Goal: Task Accomplishment & Management: Manage account settings

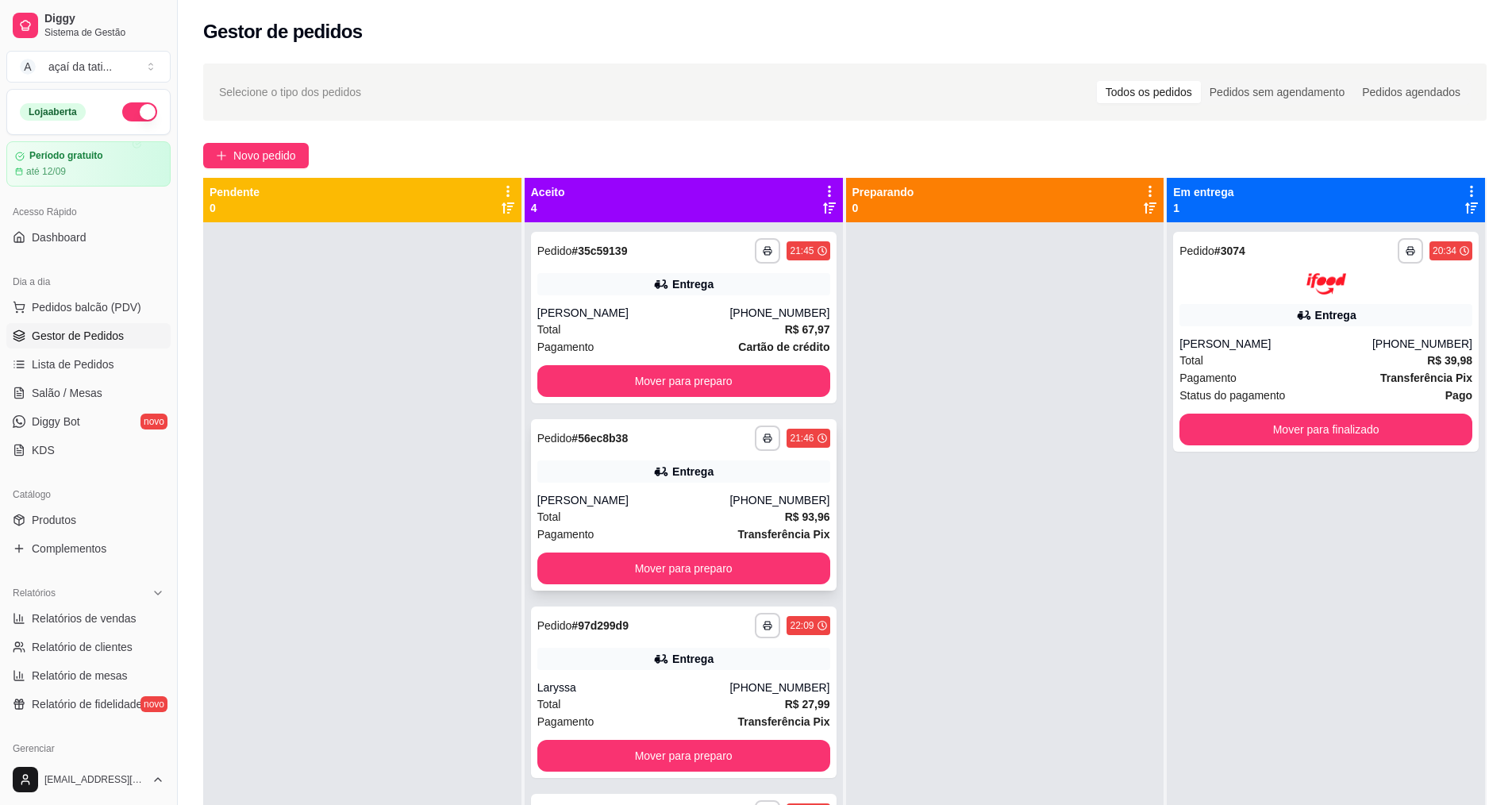
click at [650, 489] on div "**********" at bounding box center [684, 505] width 306 height 172
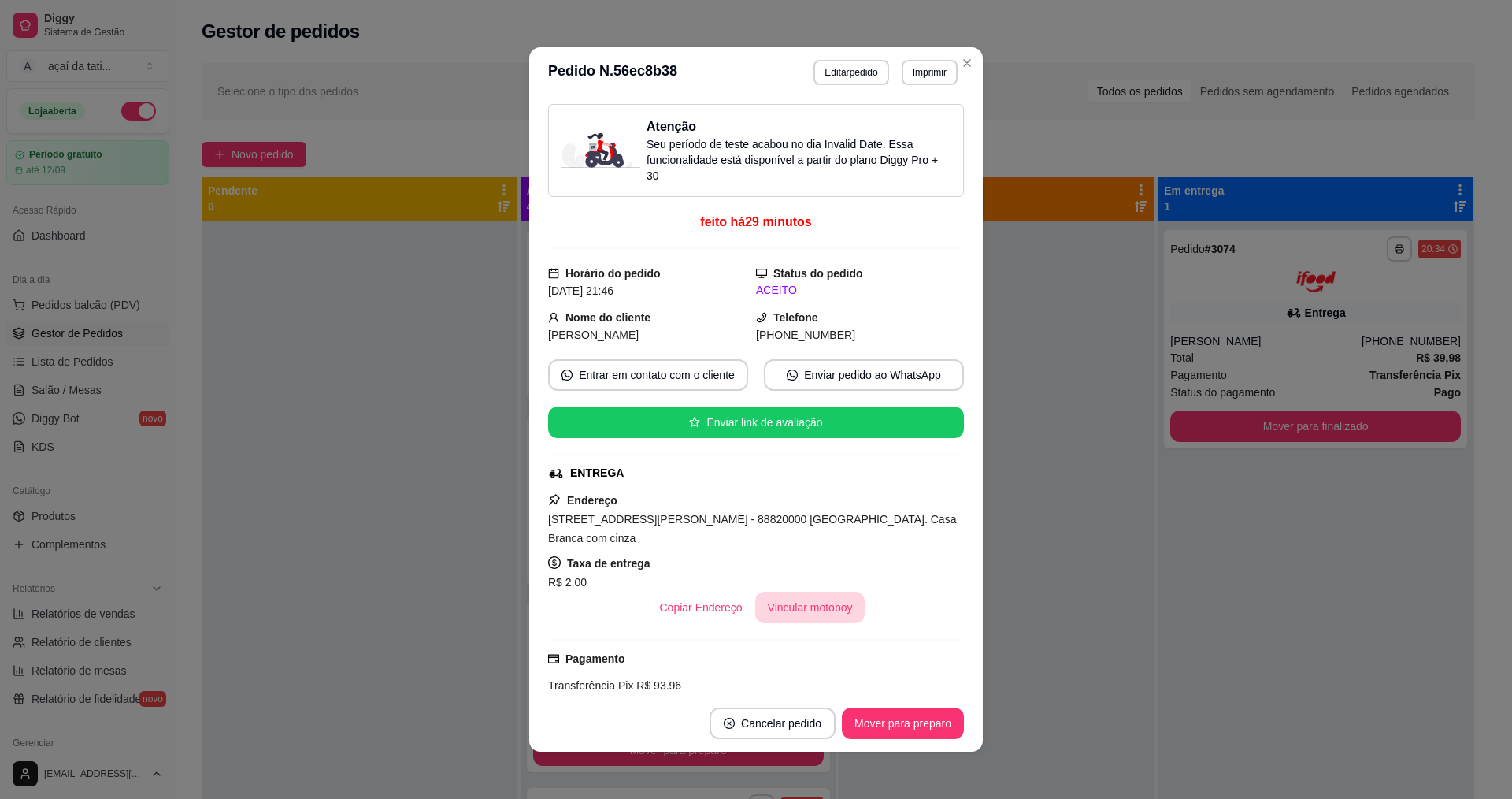
click at [816, 612] on button "Vincular motoboy" at bounding box center [810, 607] width 110 height 31
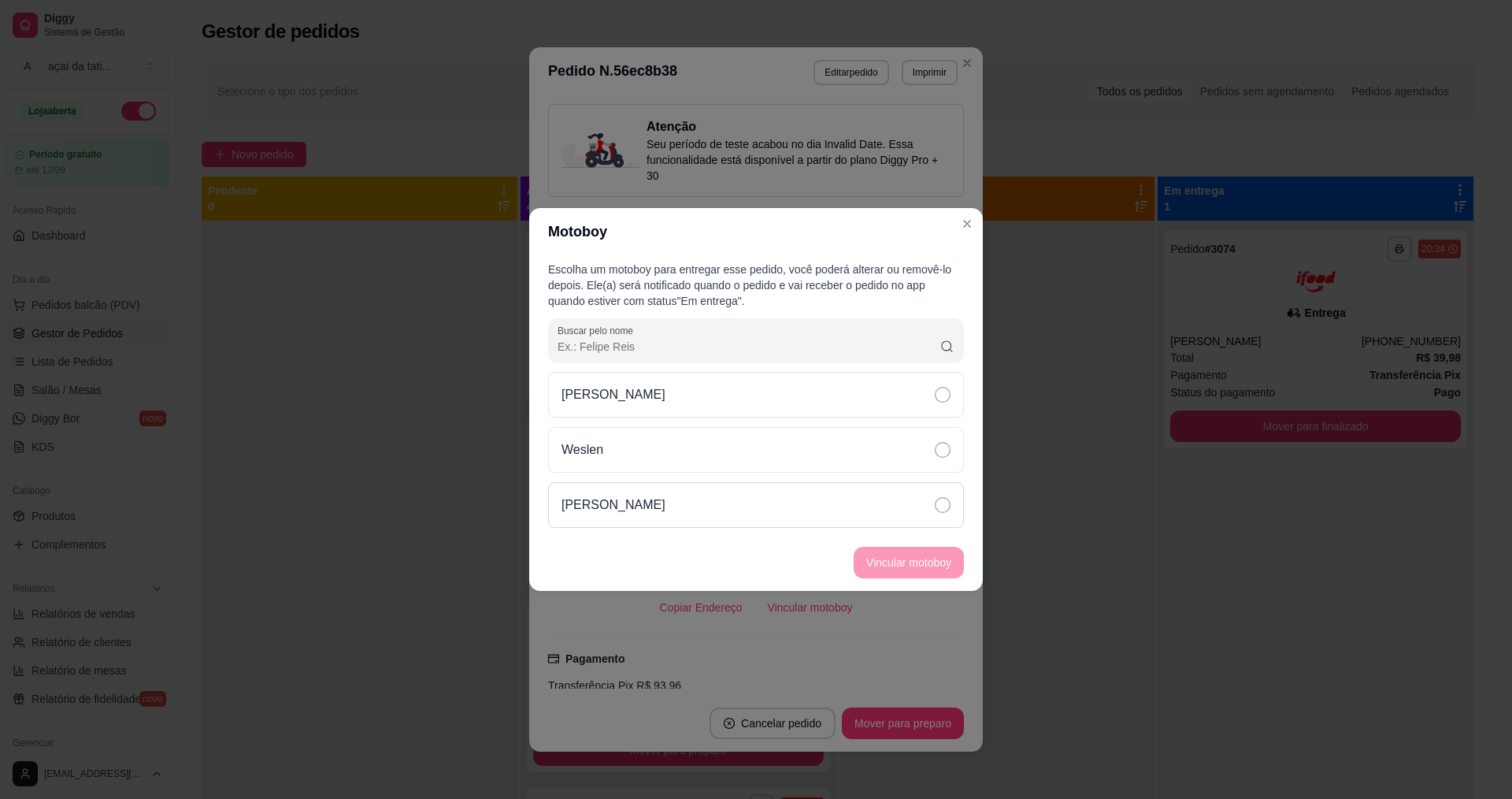
click at [727, 494] on div "[PERSON_NAME]" at bounding box center [756, 504] width 416 height 46
click at [878, 553] on button "Vincular motoboy" at bounding box center [908, 563] width 107 height 31
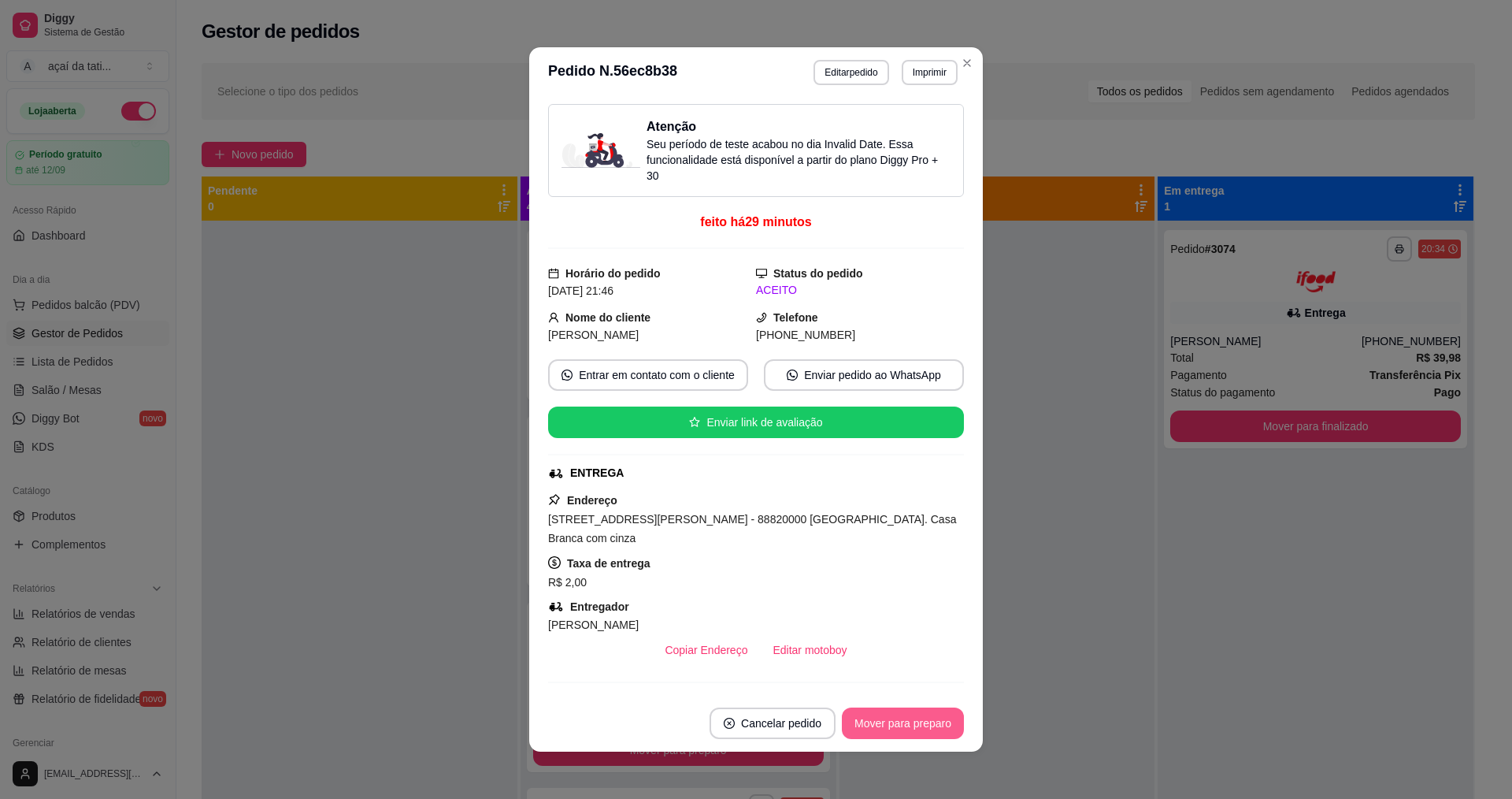
click at [884, 727] on button "Mover para preparo" at bounding box center [903, 723] width 122 height 31
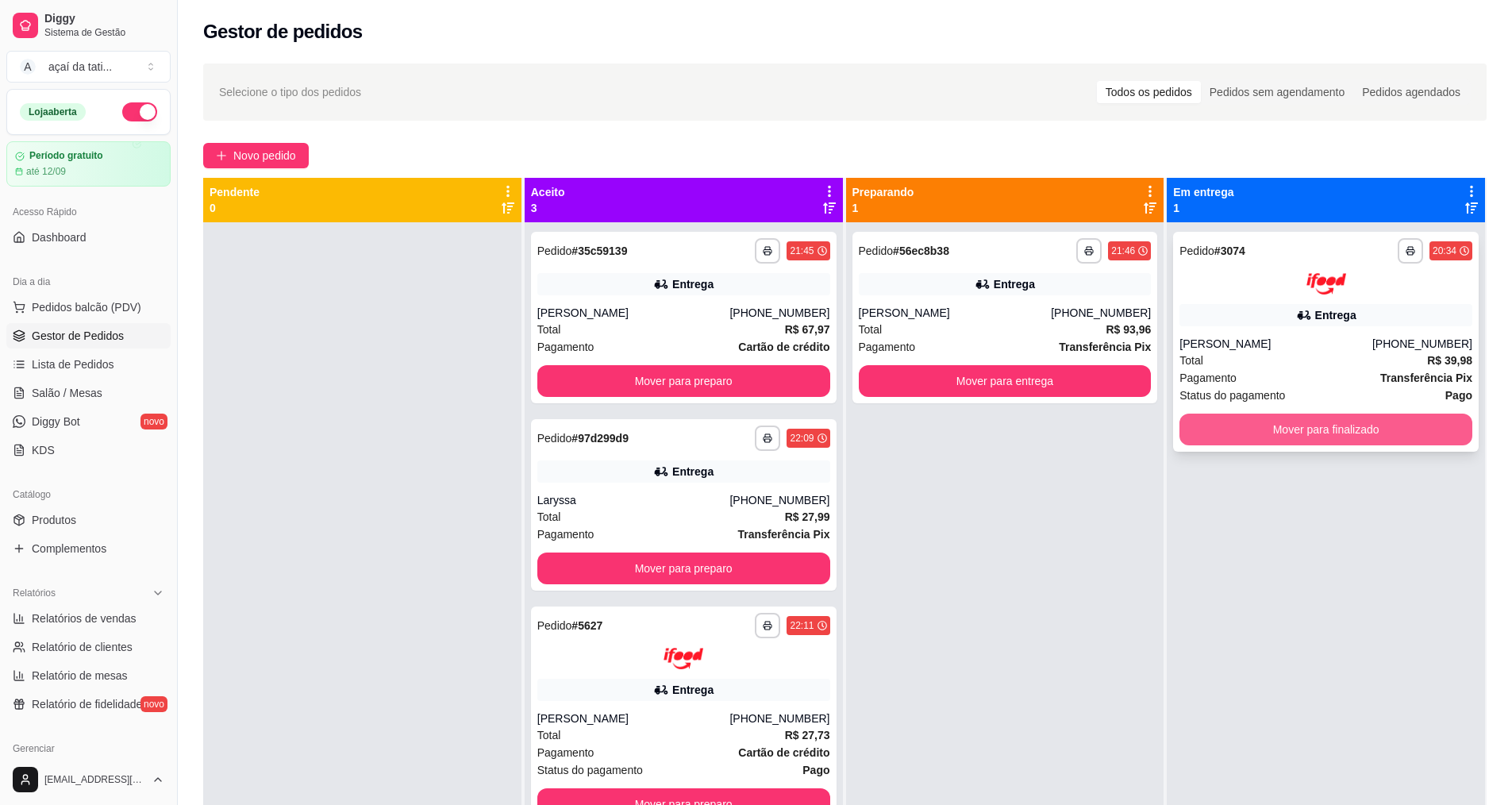
click at [1315, 442] on button "Mover para finalizado" at bounding box center [1326, 429] width 293 height 32
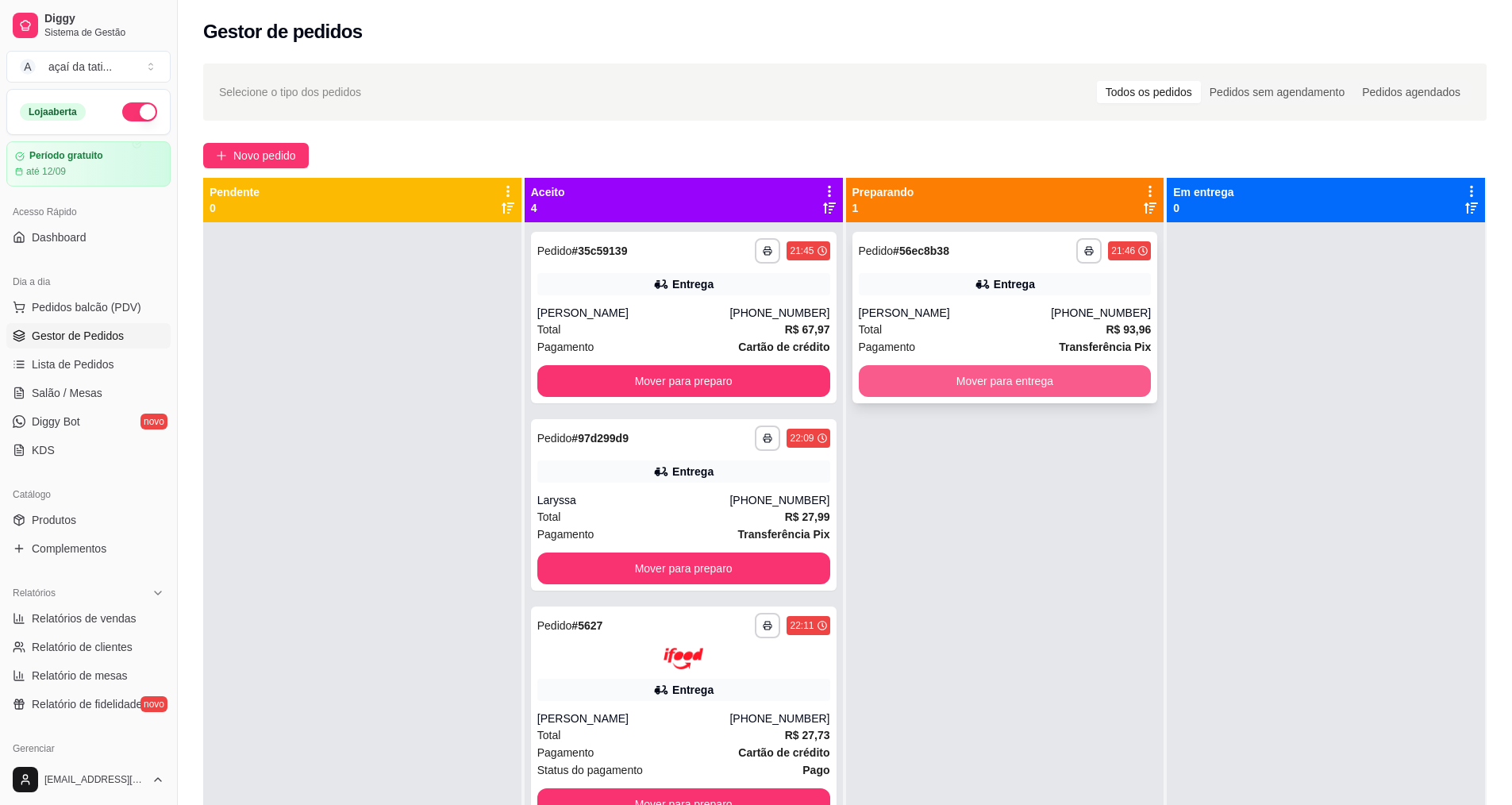
click at [944, 384] on button "Mover para entrega" at bounding box center [1005, 380] width 293 height 32
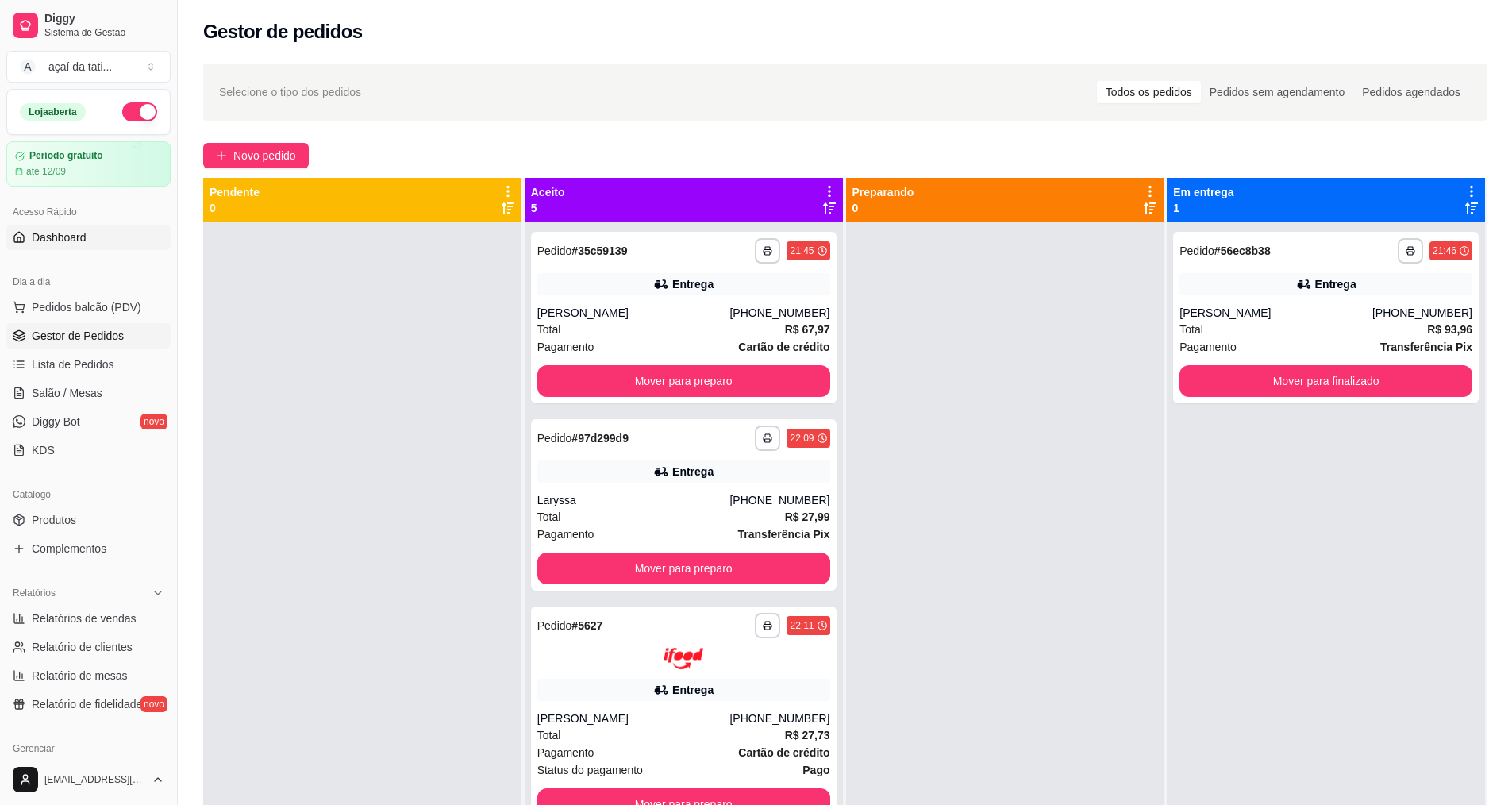
click at [85, 235] on span "Dashboard" at bounding box center [59, 238] width 55 height 16
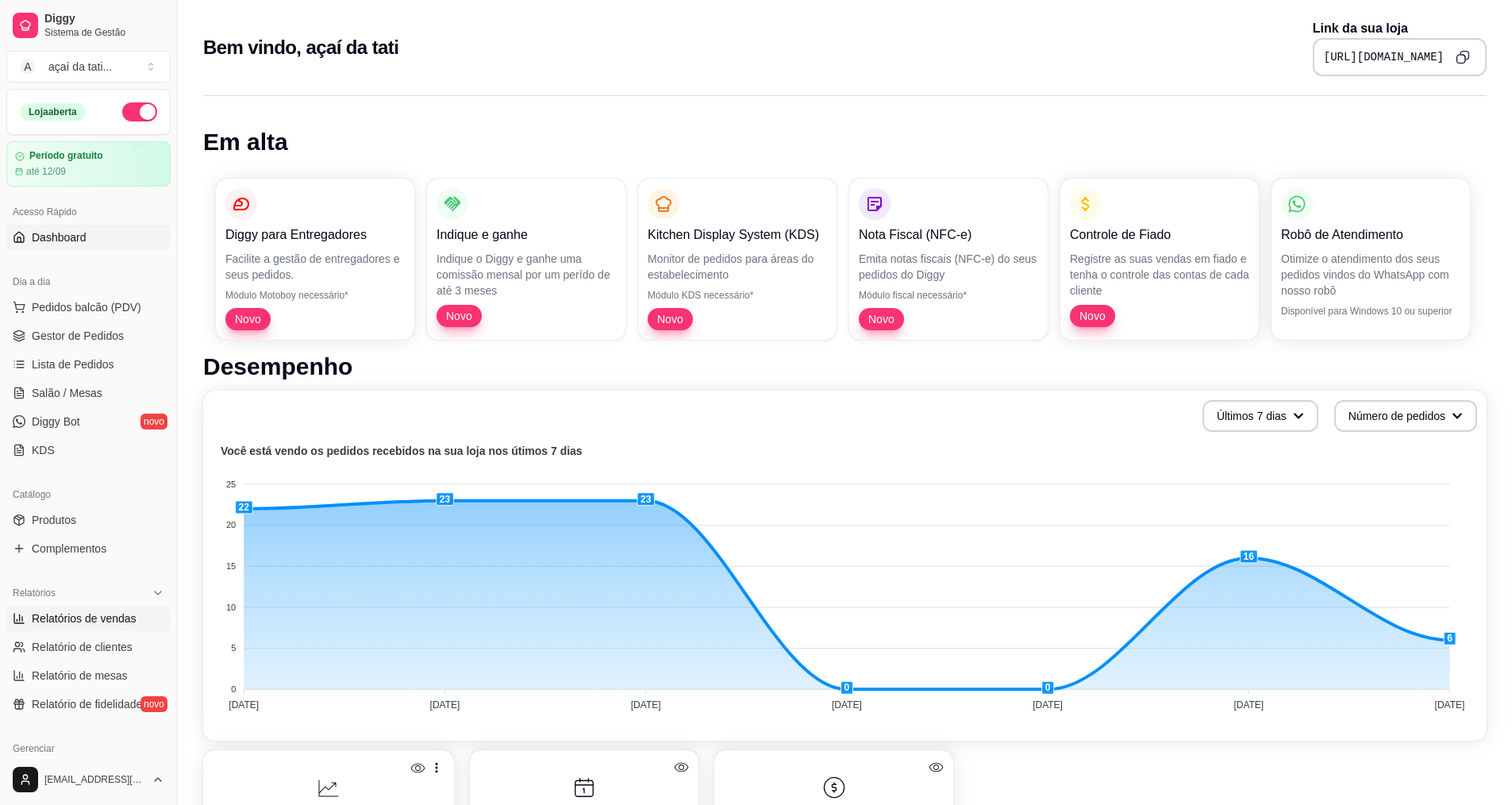
click at [97, 621] on span "Relatórios de vendas" at bounding box center [83, 618] width 104 height 16
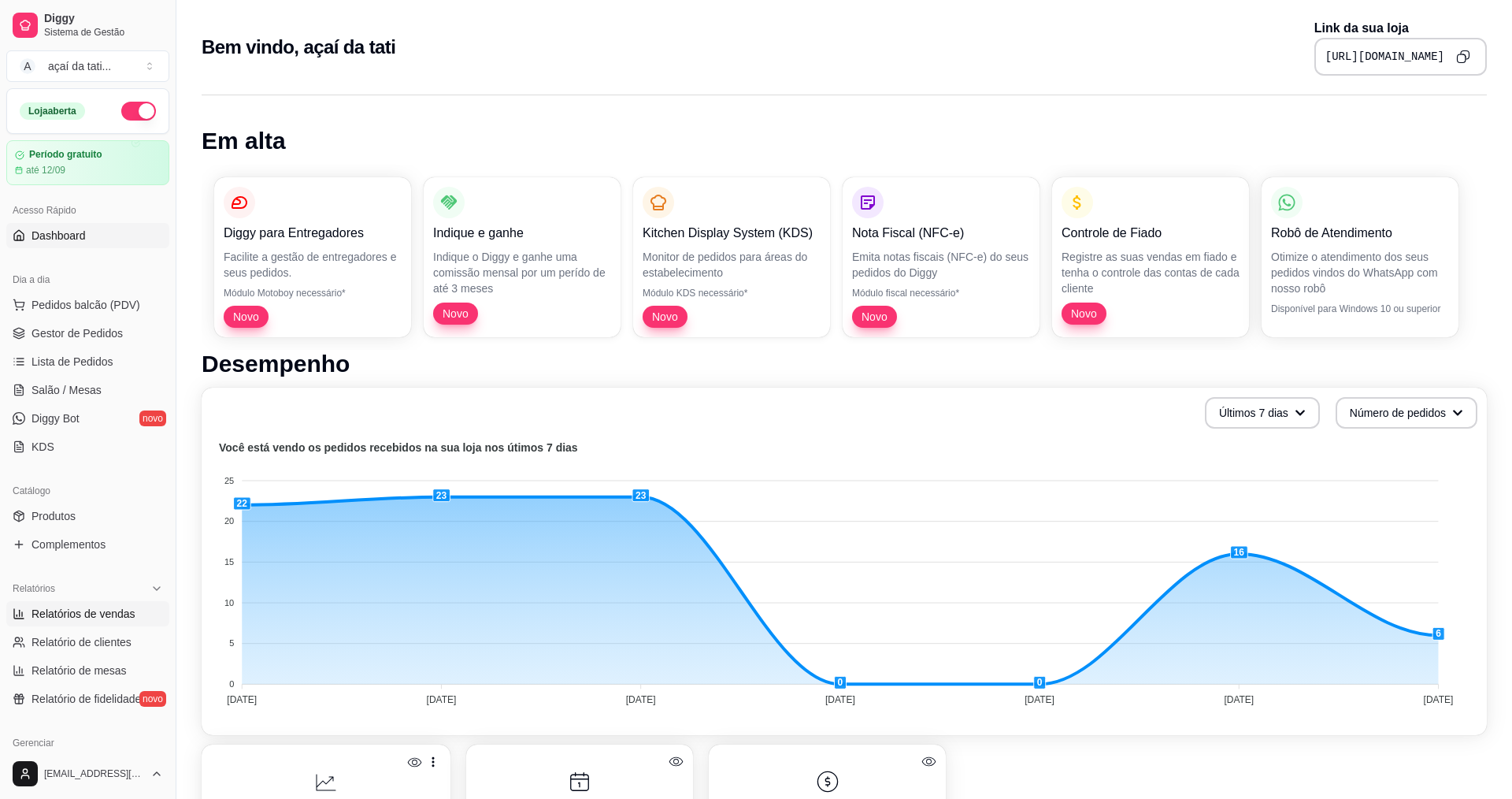
select select "ALL"
select select "0"
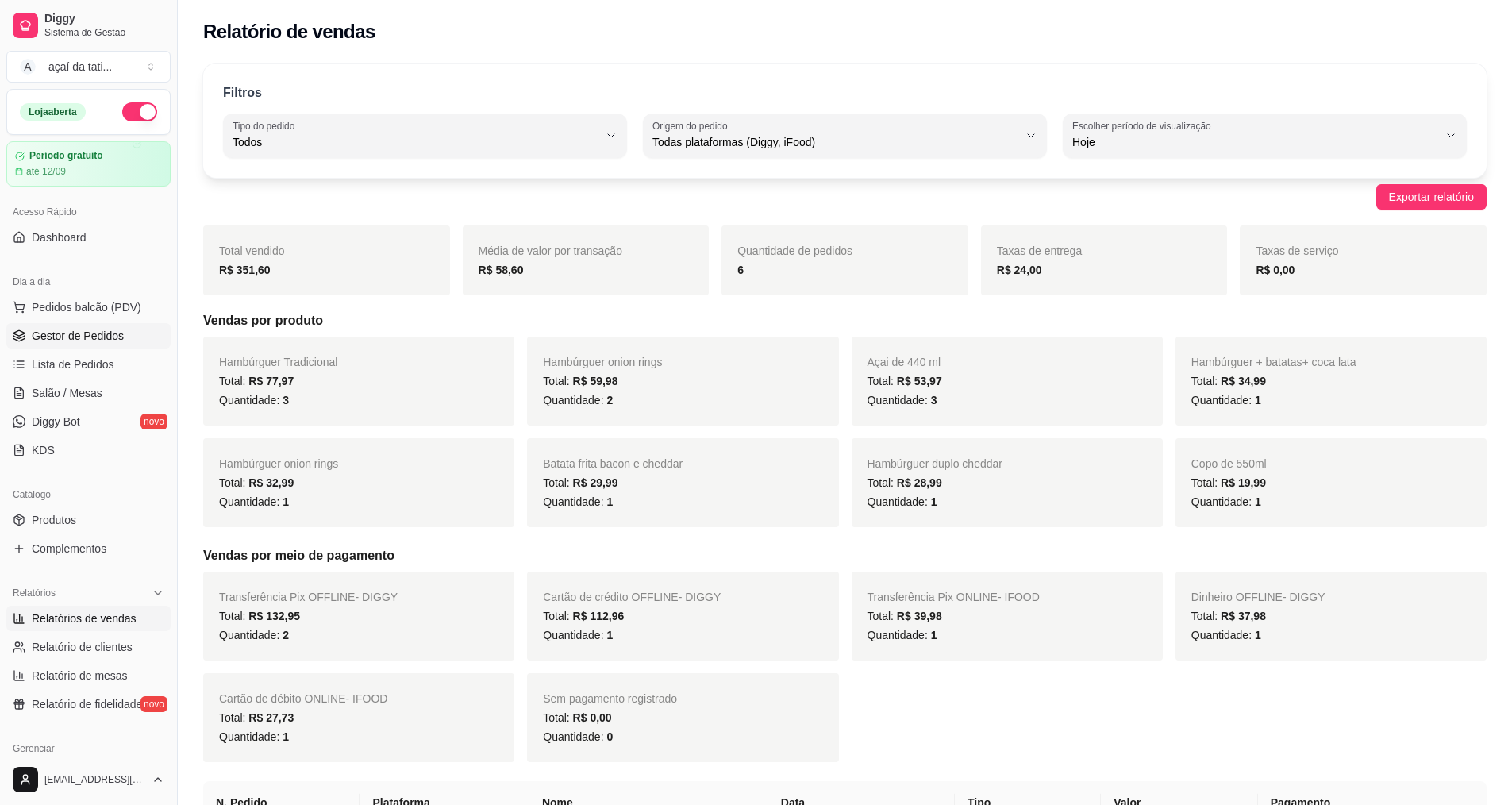
click at [70, 338] on span "Gestor de Pedidos" at bounding box center [78, 336] width 92 height 16
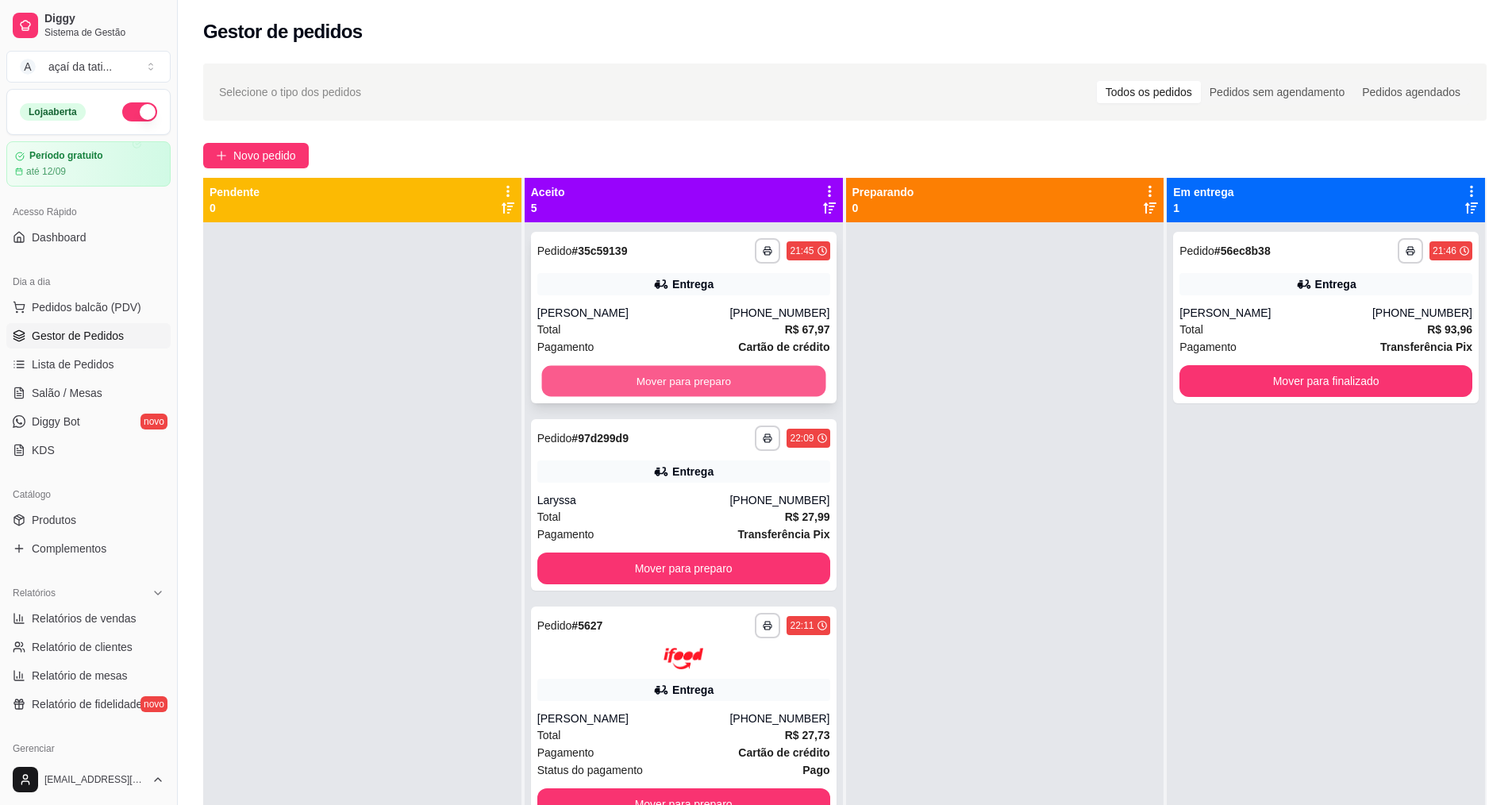
click at [637, 385] on button "Mover para preparo" at bounding box center [683, 381] width 284 height 31
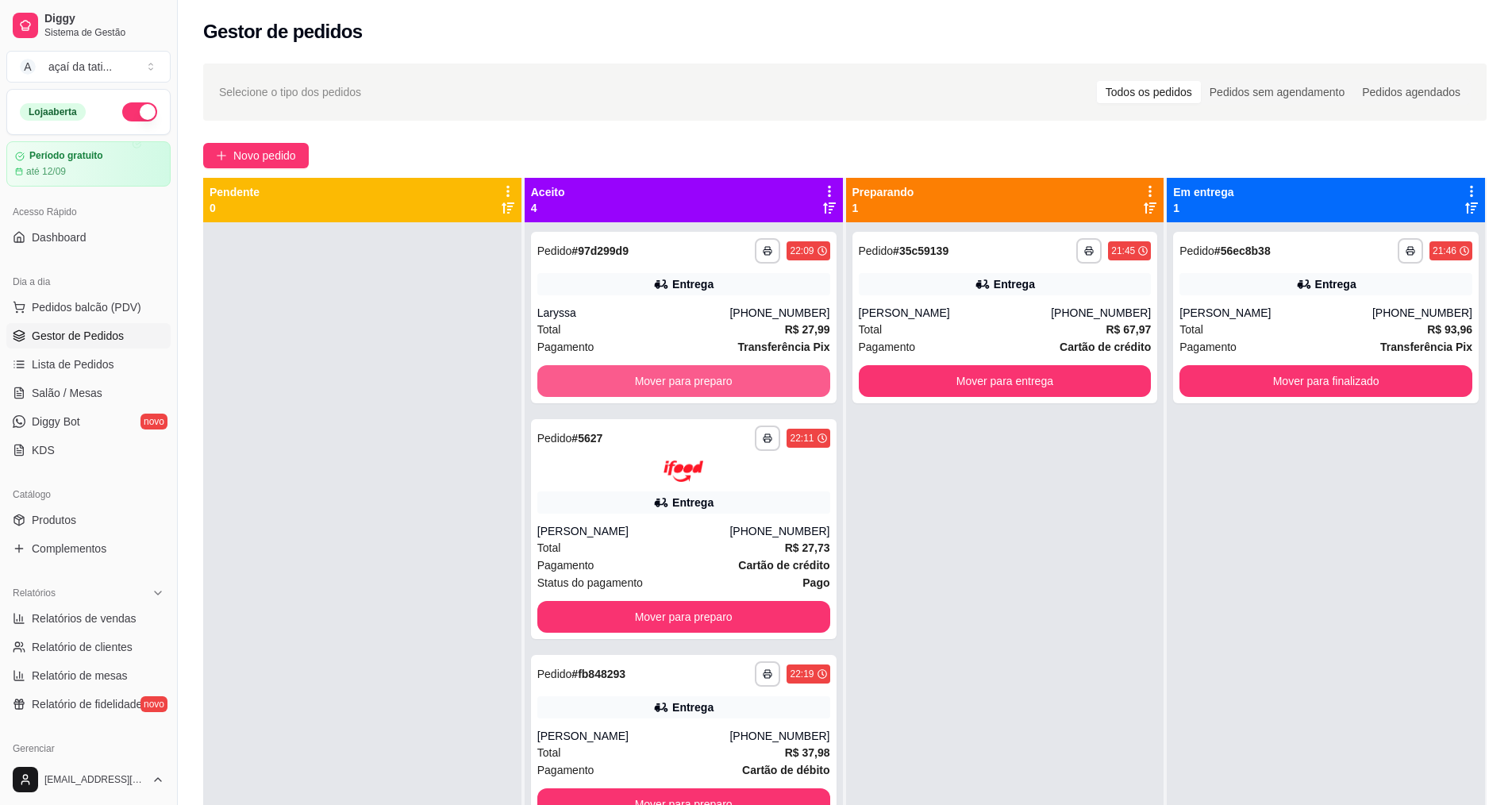
click at [637, 385] on button "Mover para preparo" at bounding box center [684, 380] width 293 height 32
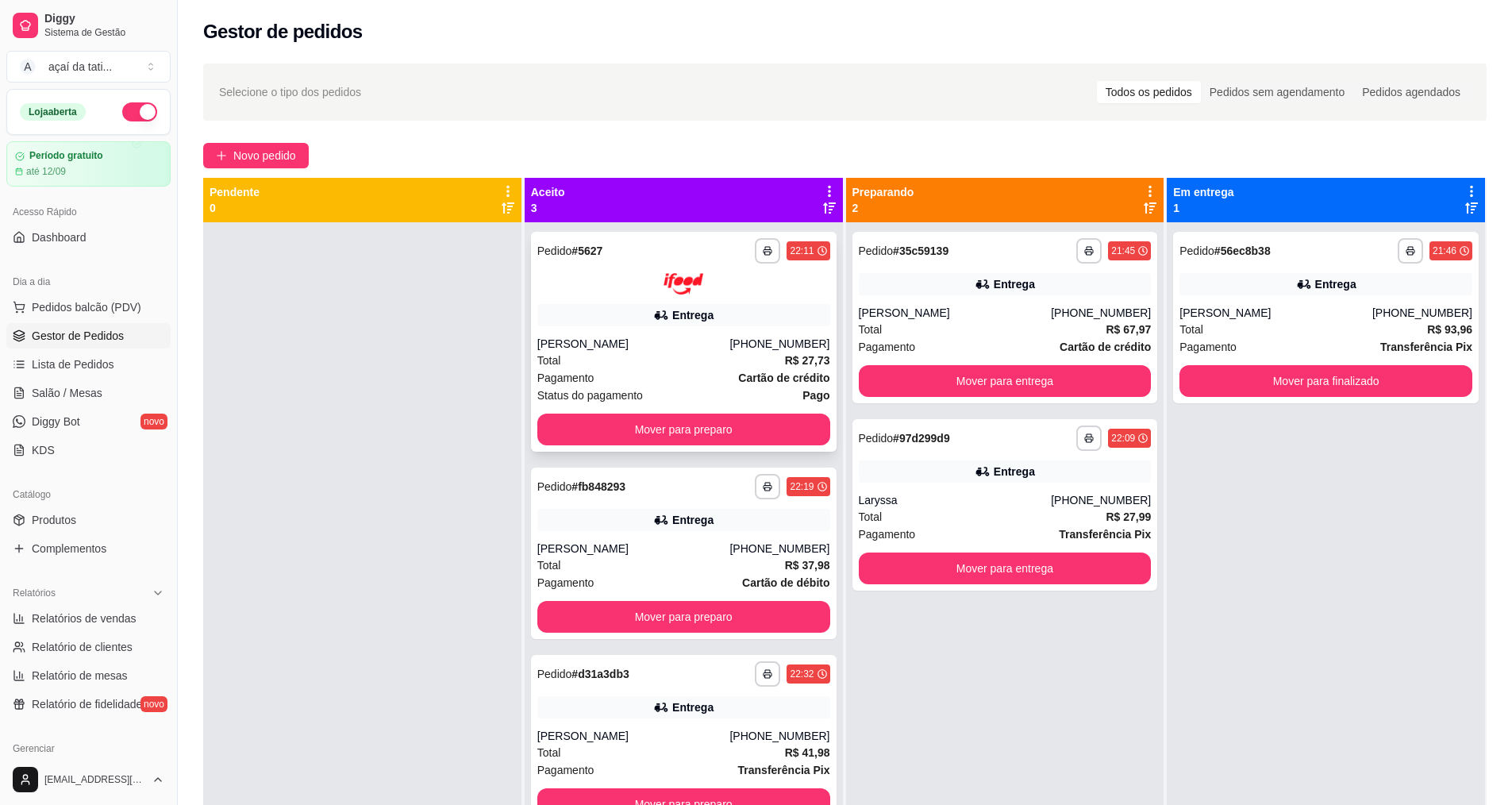
click at [637, 375] on div "Pagamento Cartão de crédito" at bounding box center [684, 378] width 293 height 18
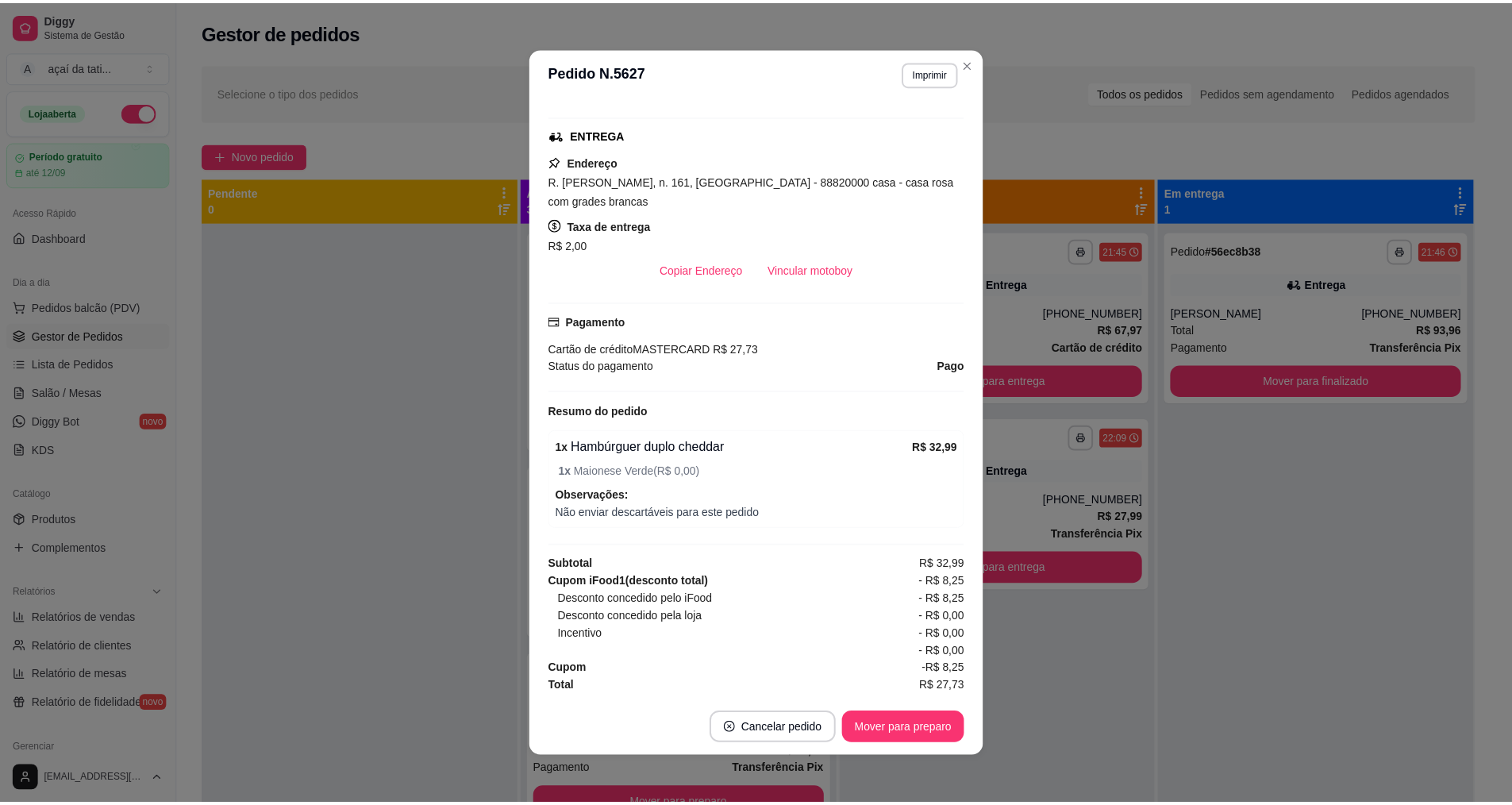
scroll to position [275, 0]
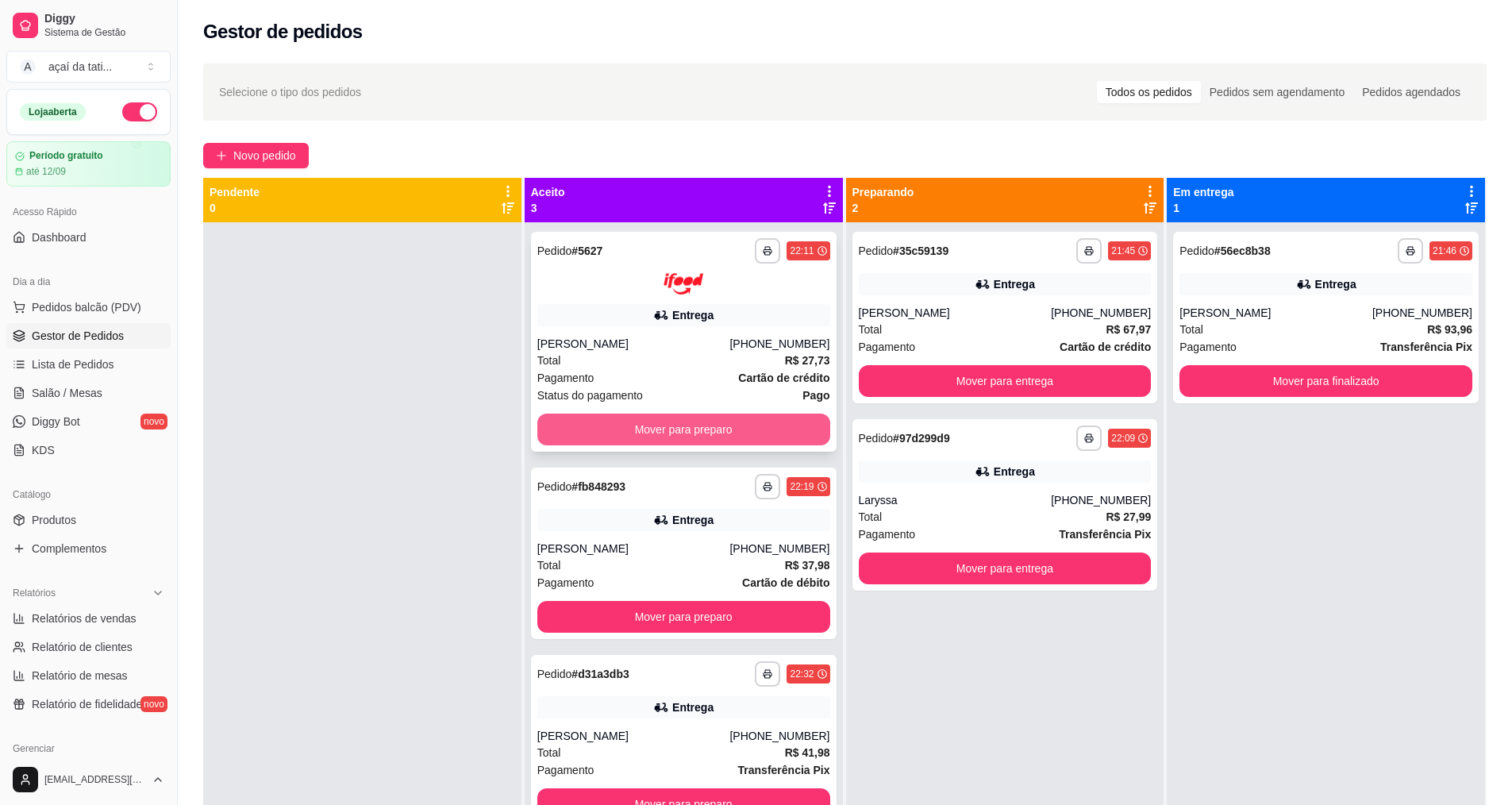
click at [688, 424] on button "Mover para preparo" at bounding box center [684, 429] width 293 height 32
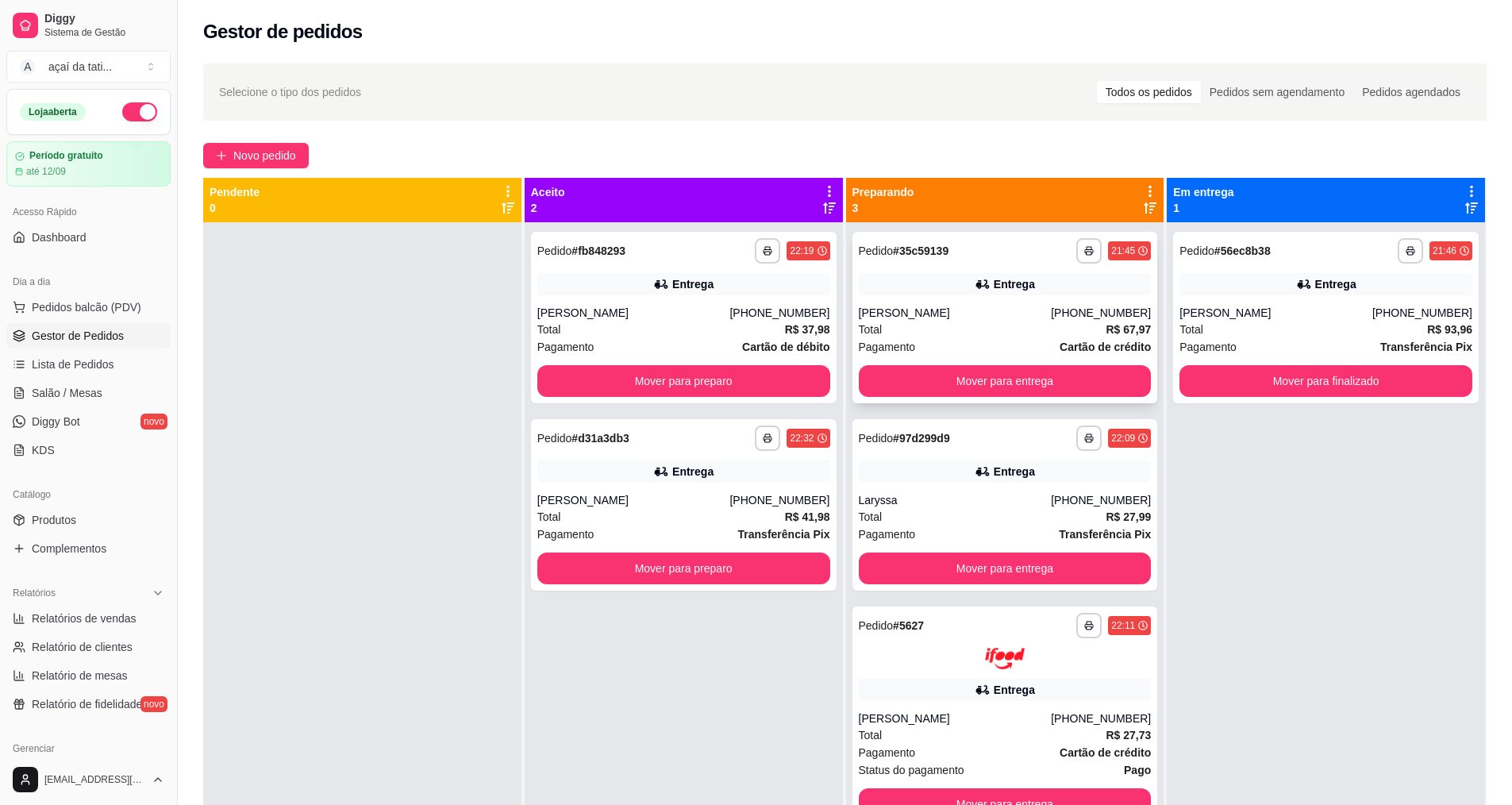
click at [908, 303] on div "**********" at bounding box center [1006, 317] width 306 height 172
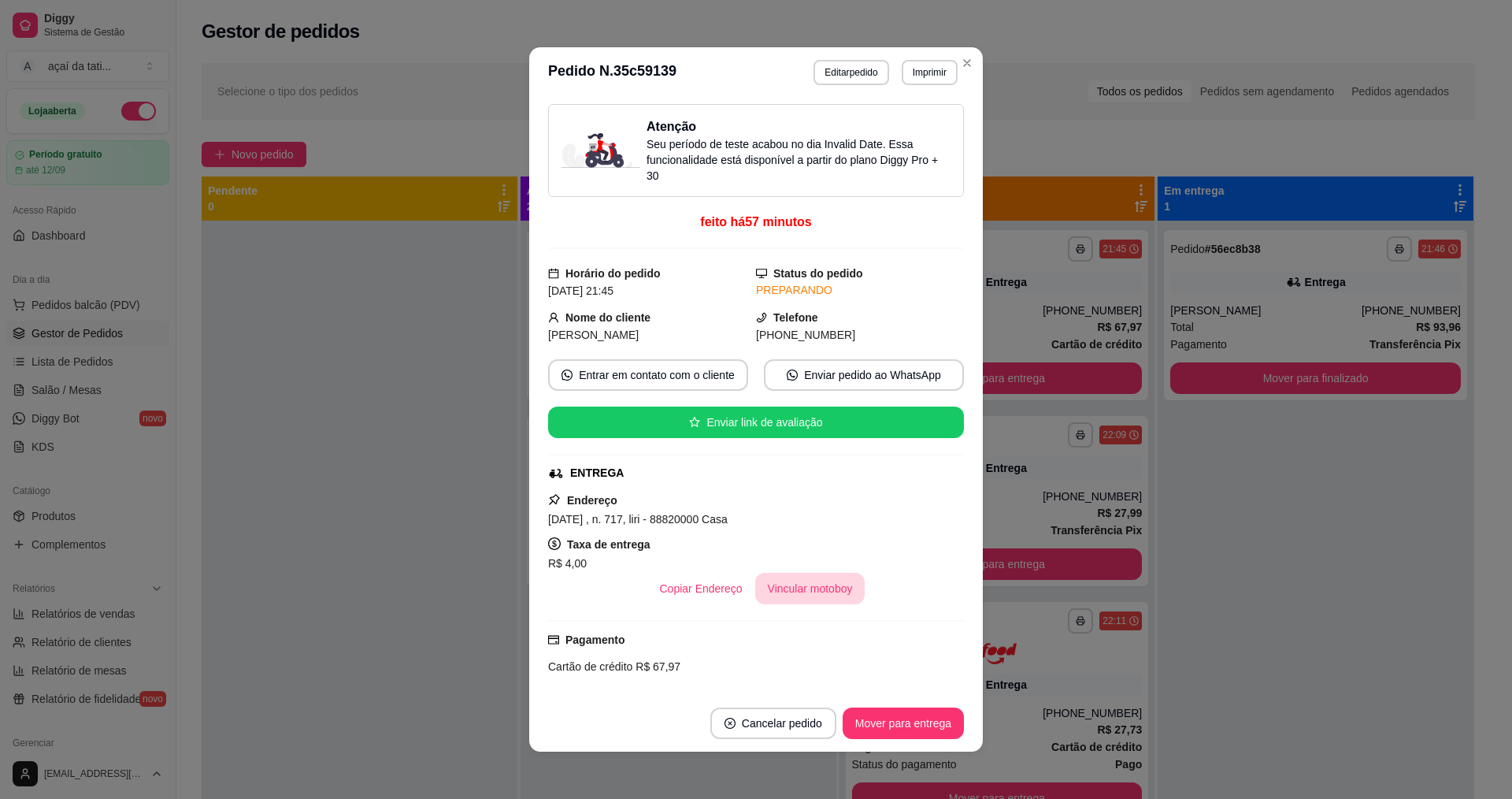
click at [807, 588] on button "Vincular motoboy" at bounding box center [810, 588] width 110 height 31
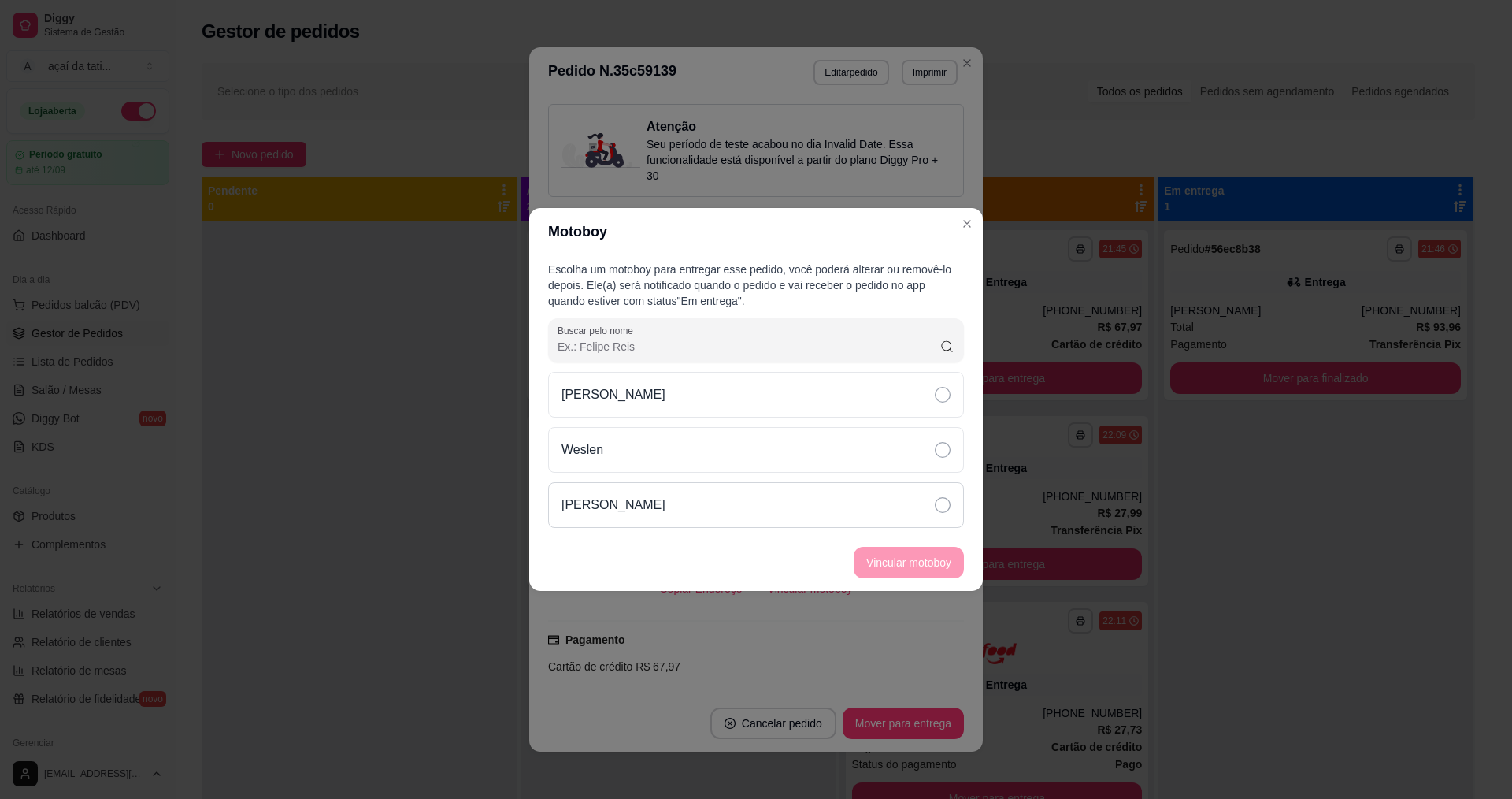
drag, startPoint x: 843, startPoint y: 504, endPoint x: 872, endPoint y: 522, distance: 34.1
click at [850, 513] on div "[PERSON_NAME]" at bounding box center [756, 504] width 416 height 46
click at [917, 564] on button "Vincular motoboy" at bounding box center [908, 562] width 110 height 31
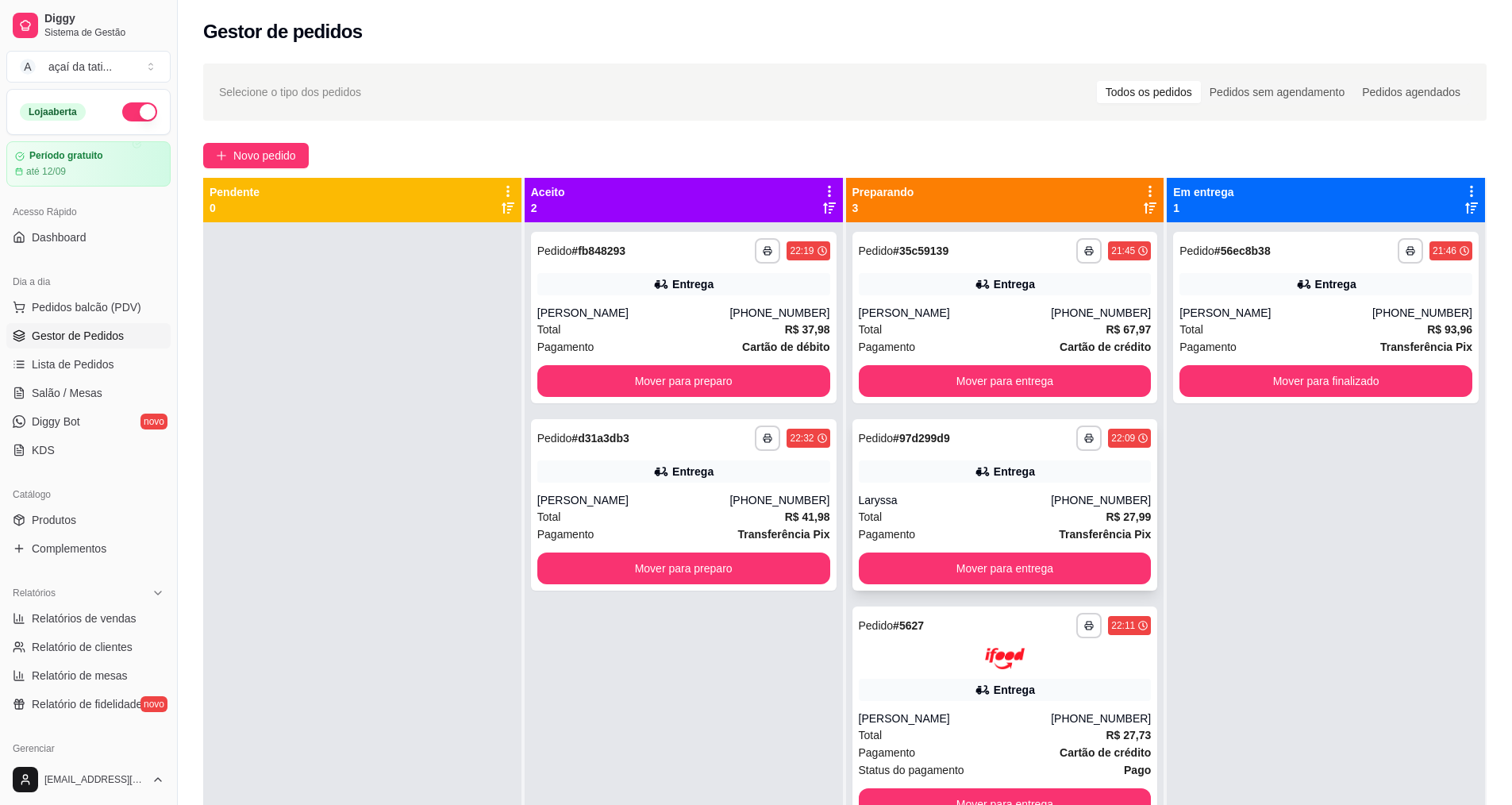
click at [948, 527] on div "Pagamento Transferência Pix" at bounding box center [1005, 534] width 293 height 18
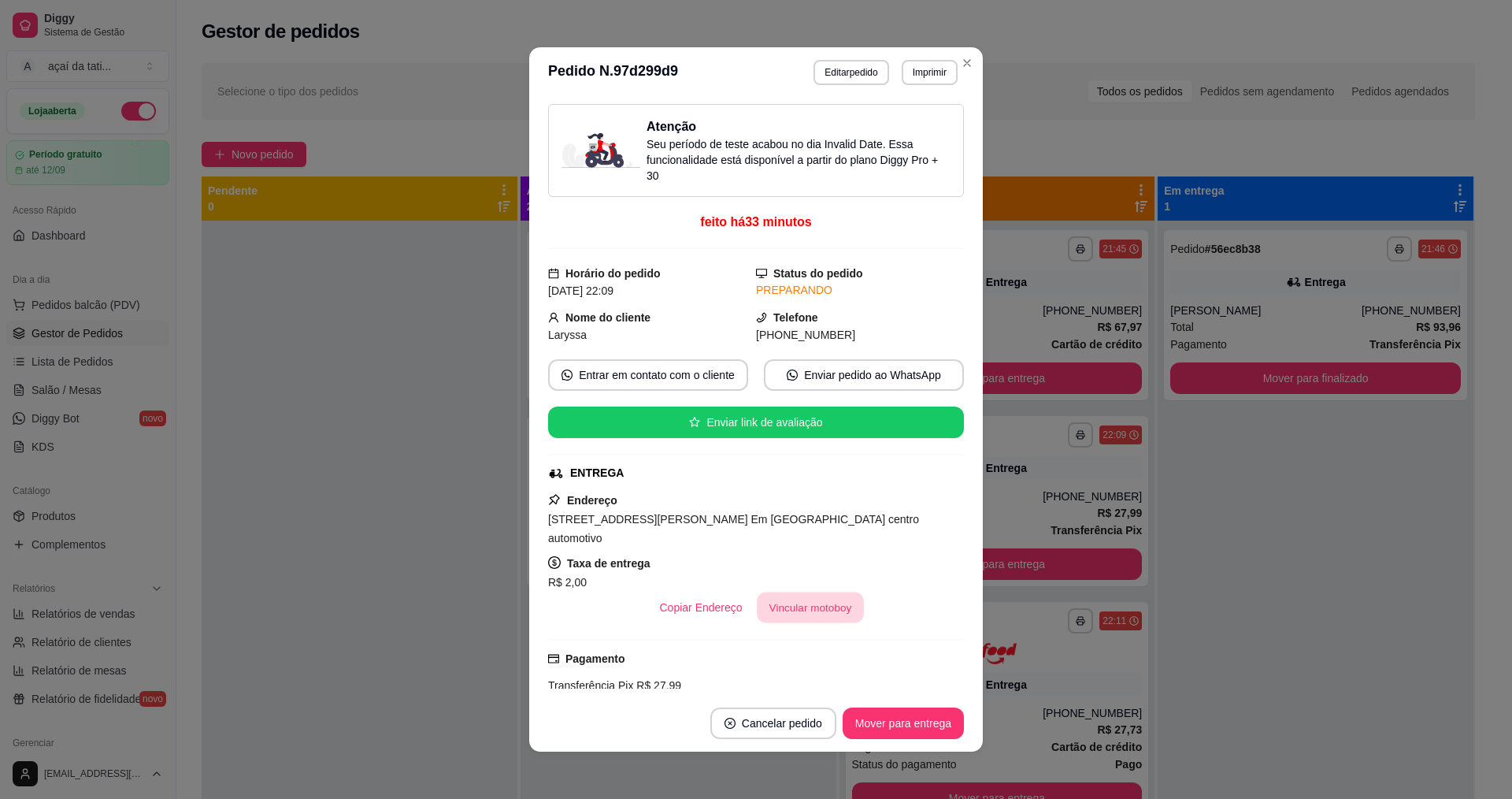
click at [835, 600] on button "Vincular motoboy" at bounding box center [810, 608] width 107 height 31
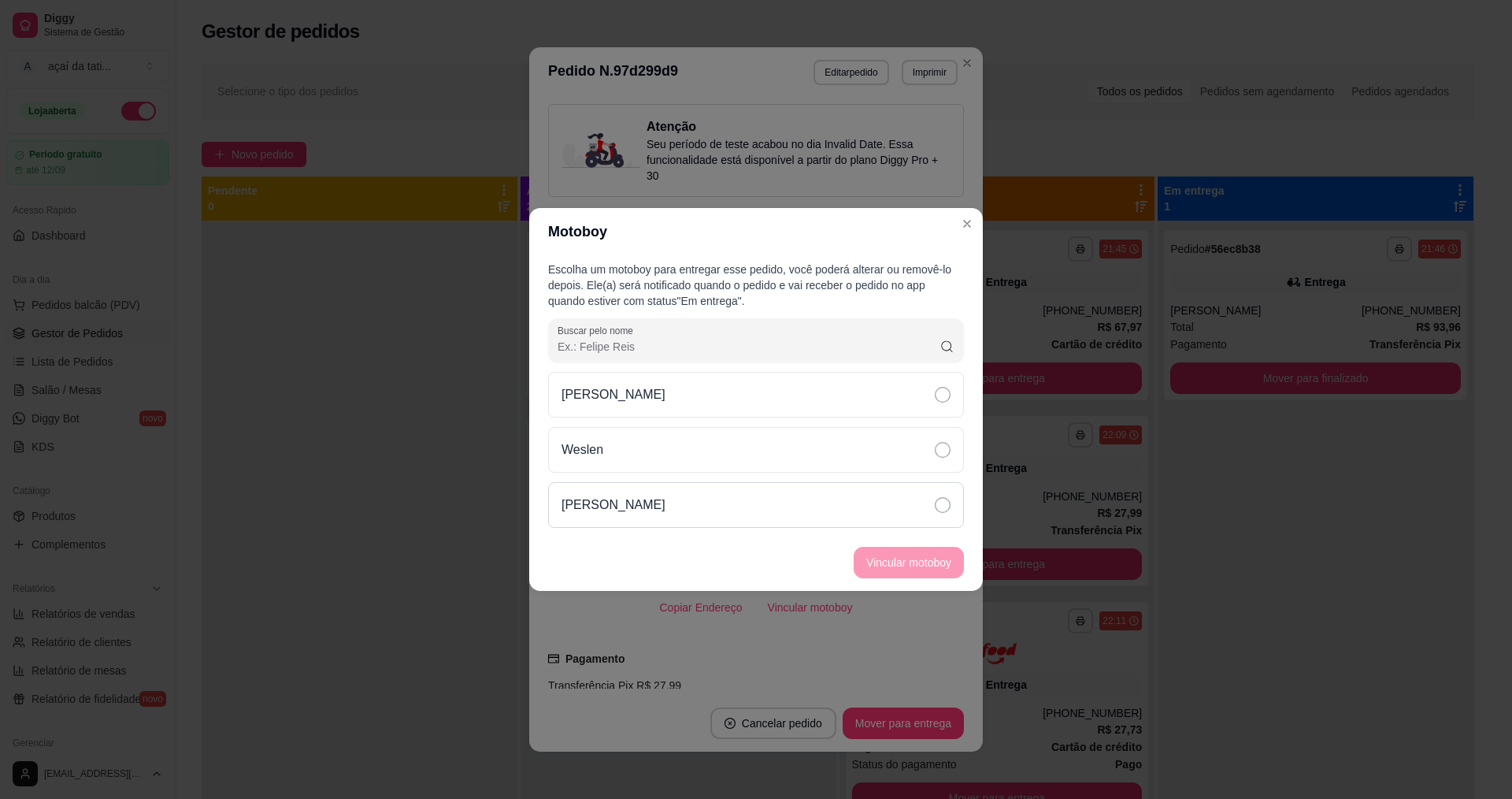
drag, startPoint x: 770, startPoint y: 490, endPoint x: 810, endPoint y: 524, distance: 52.5
click at [774, 495] on div "[PERSON_NAME]" at bounding box center [756, 504] width 416 height 46
click at [881, 561] on button "Vincular motoboy" at bounding box center [908, 563] width 107 height 31
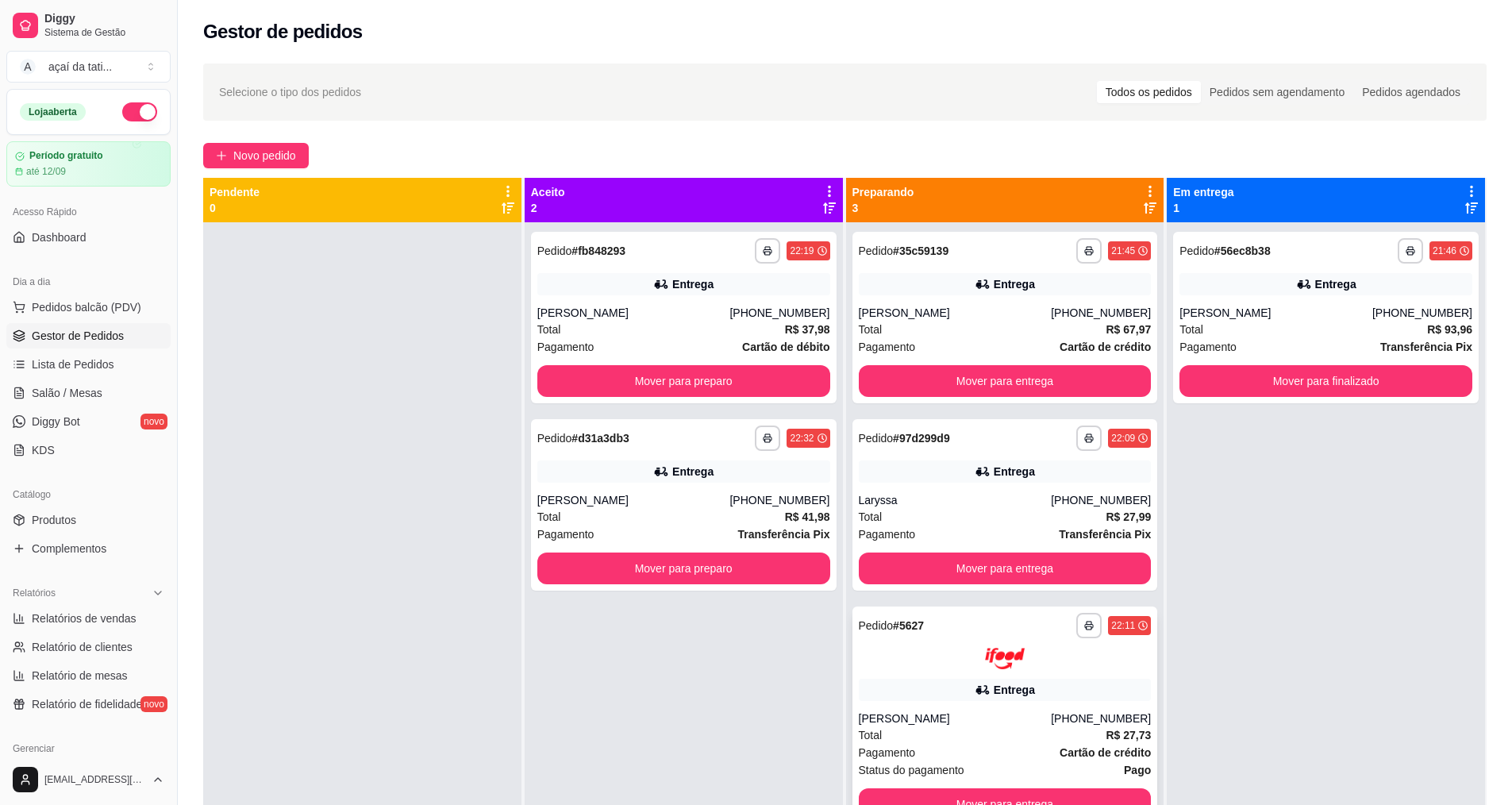
click at [998, 669] on div "**********" at bounding box center [1006, 717] width 306 height 220
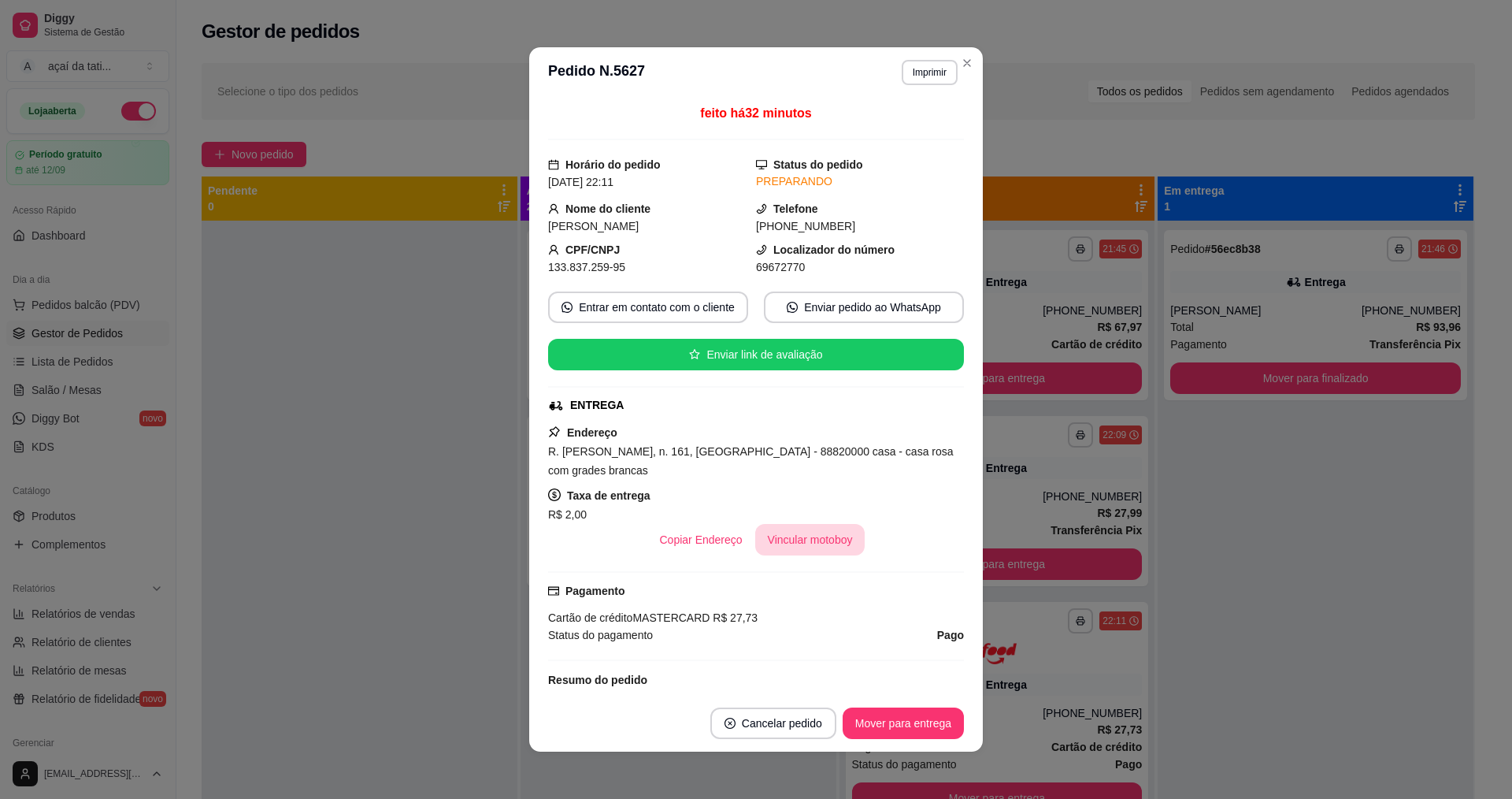
click at [795, 537] on button "Vincular motoboy" at bounding box center [810, 539] width 110 height 31
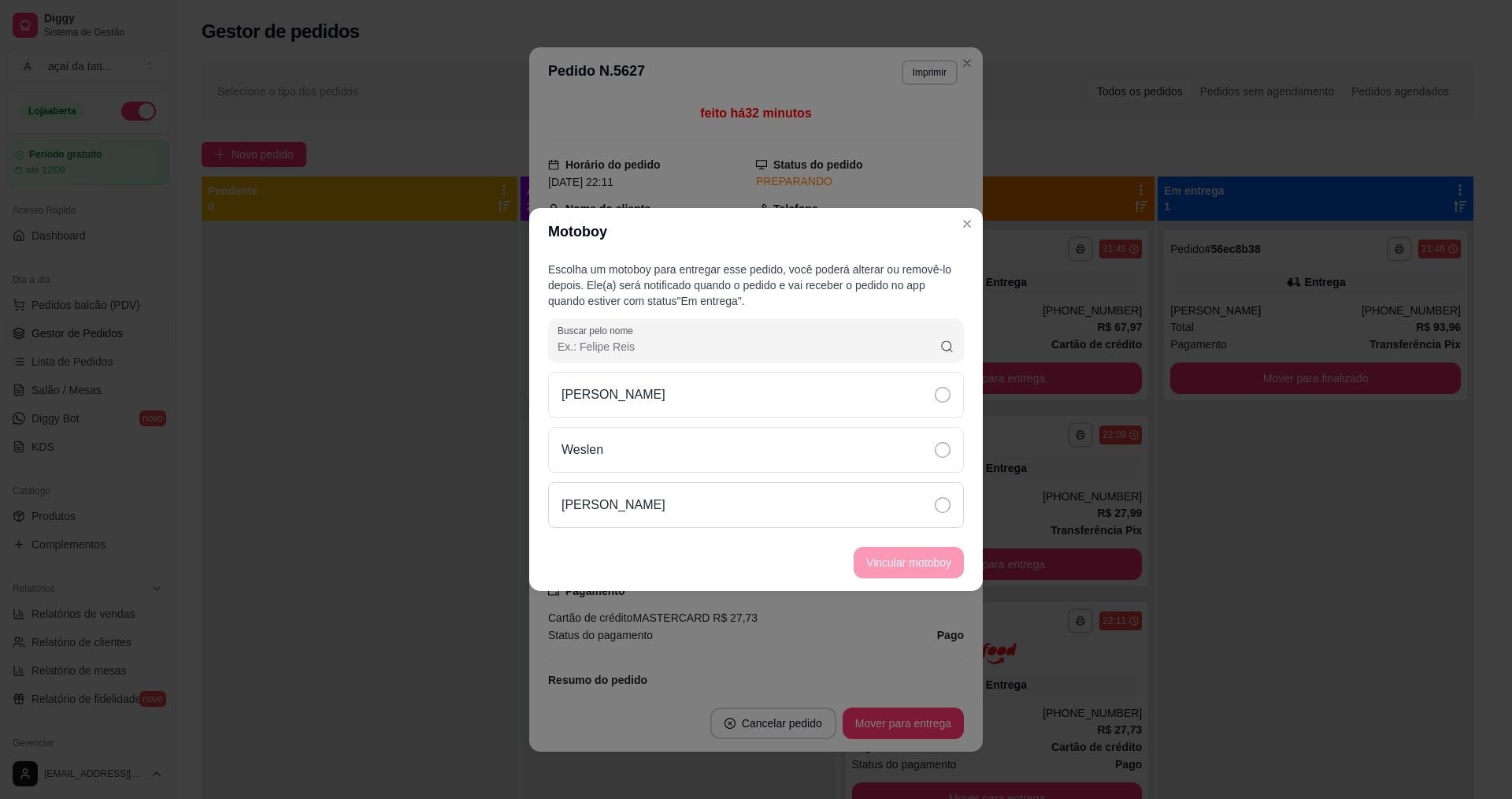
click at [776, 489] on div "[PERSON_NAME]" at bounding box center [756, 504] width 416 height 46
click at [889, 569] on button "Vincular motoboy" at bounding box center [908, 563] width 107 height 31
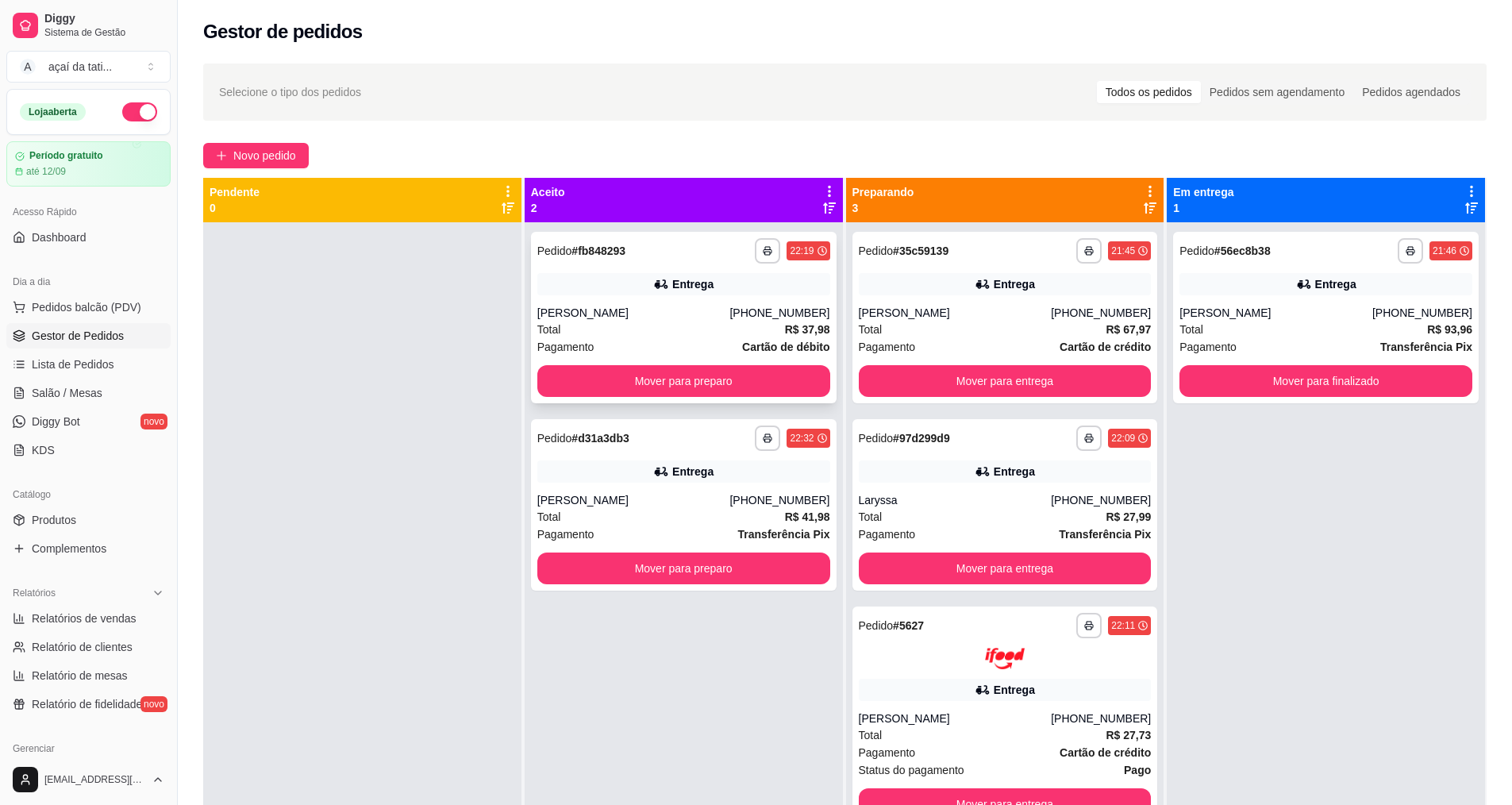
click at [591, 331] on div "Total R$ 37,98" at bounding box center [684, 329] width 293 height 18
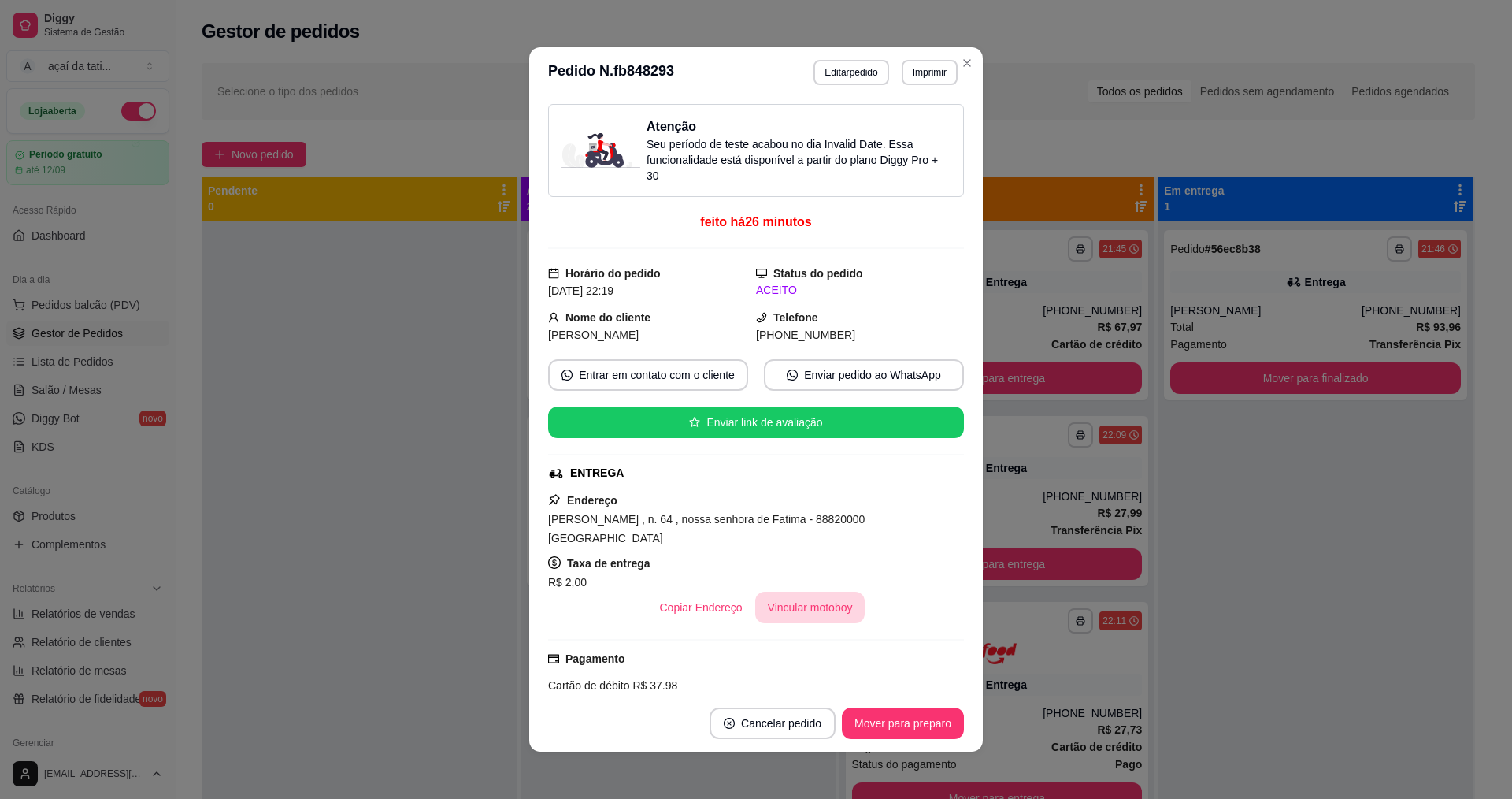
click at [814, 604] on button "Vincular motoboy" at bounding box center [810, 607] width 110 height 31
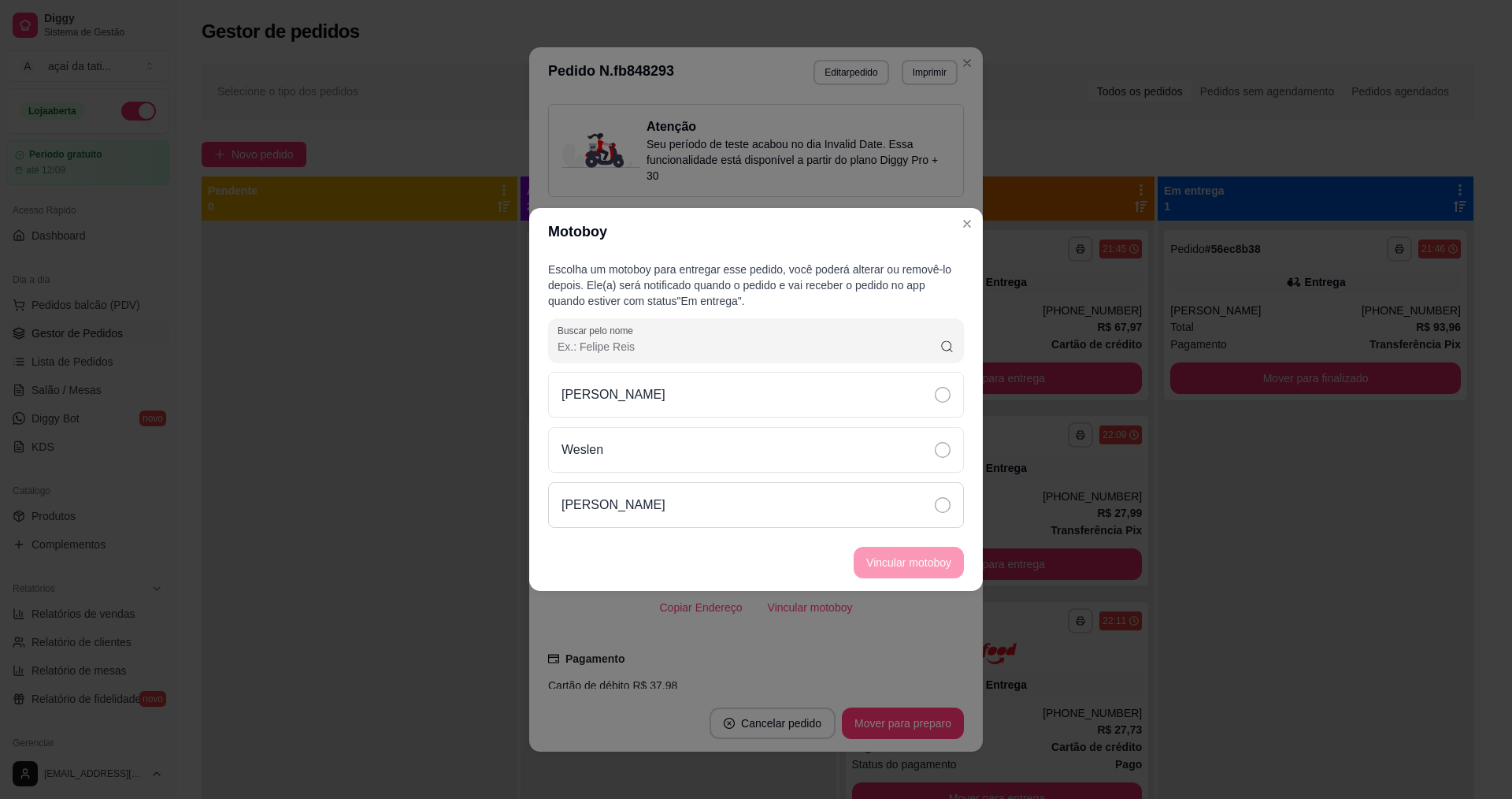
drag, startPoint x: 783, startPoint y: 512, endPoint x: 789, endPoint y: 524, distance: 13.4
click at [783, 515] on div "[PERSON_NAME]" at bounding box center [756, 504] width 416 height 46
click at [916, 572] on button "Vincular motoboy" at bounding box center [908, 563] width 107 height 31
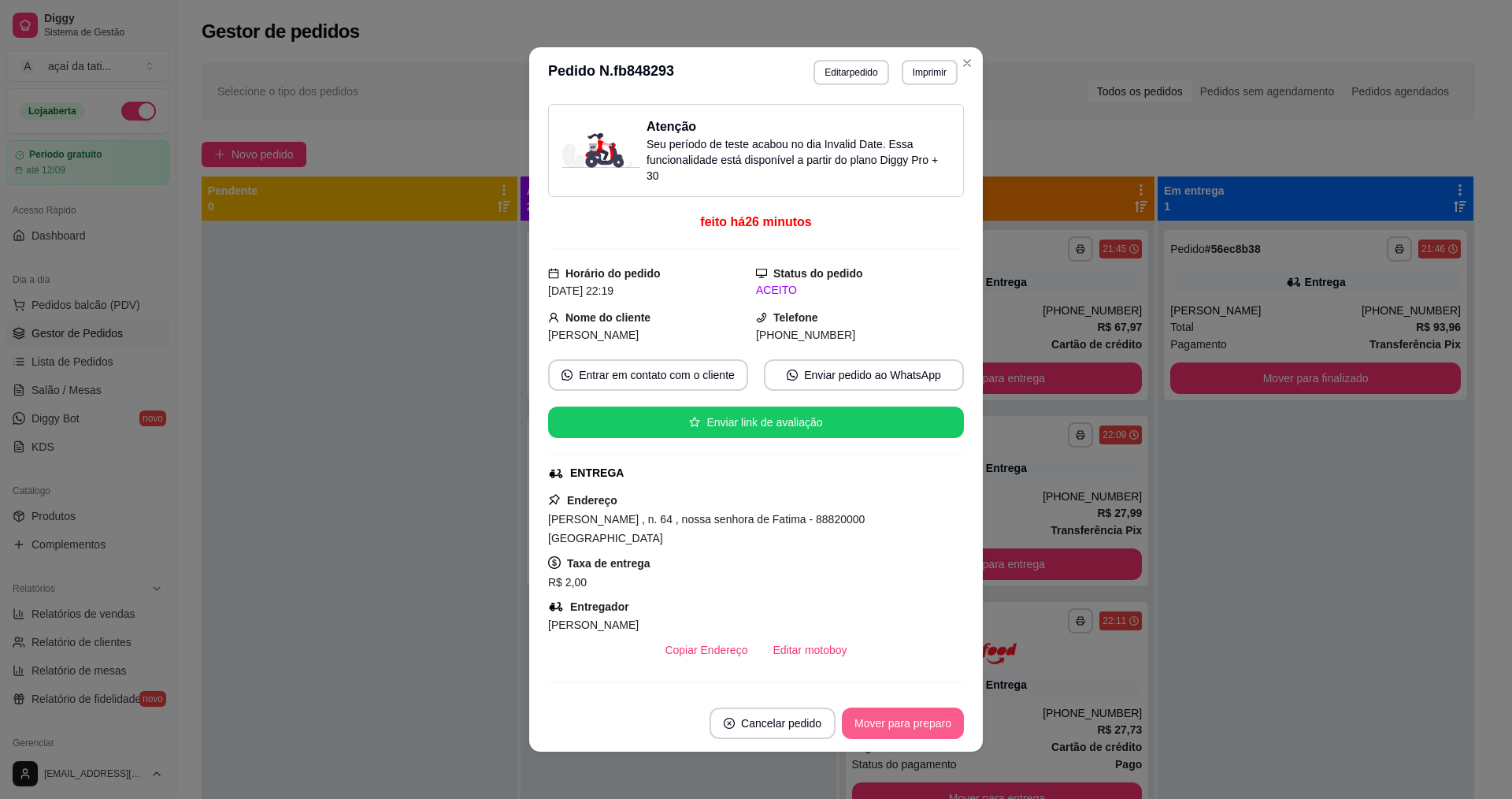
click at [905, 721] on button "Mover para preparo" at bounding box center [903, 723] width 122 height 31
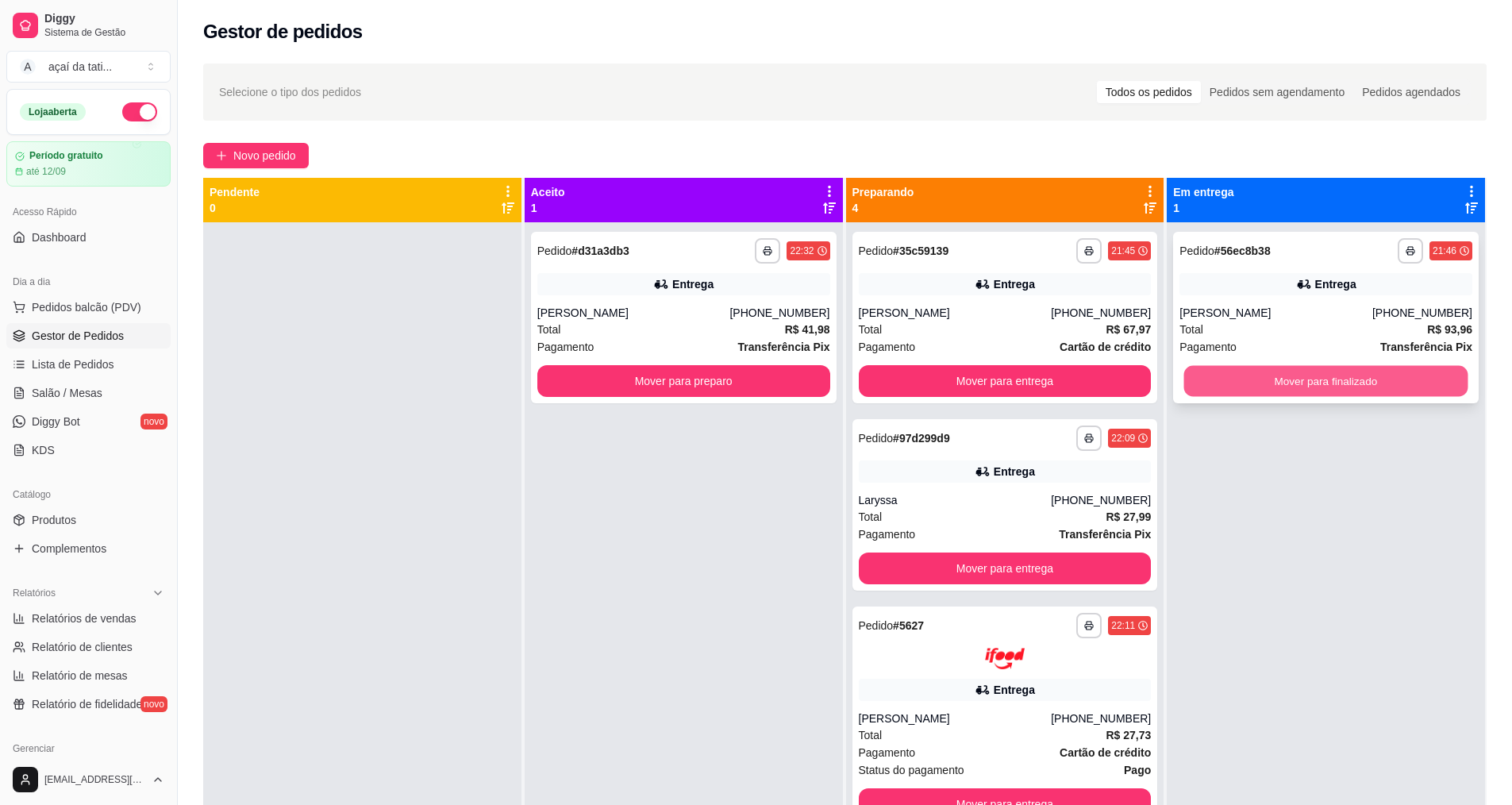
click at [1363, 384] on button "Mover para finalizado" at bounding box center [1326, 381] width 284 height 31
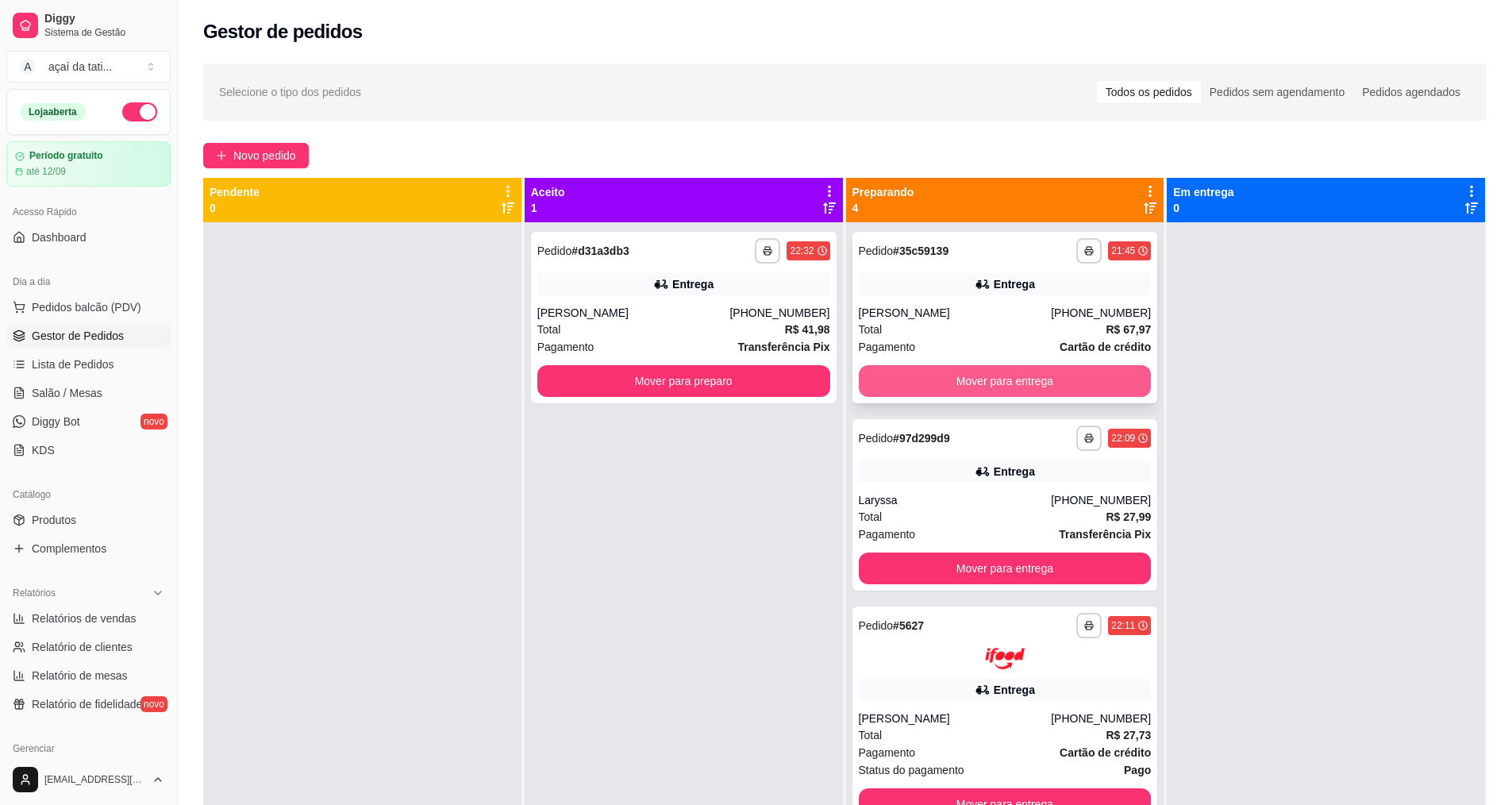
click at [958, 371] on button "Mover para entrega" at bounding box center [1005, 380] width 293 height 32
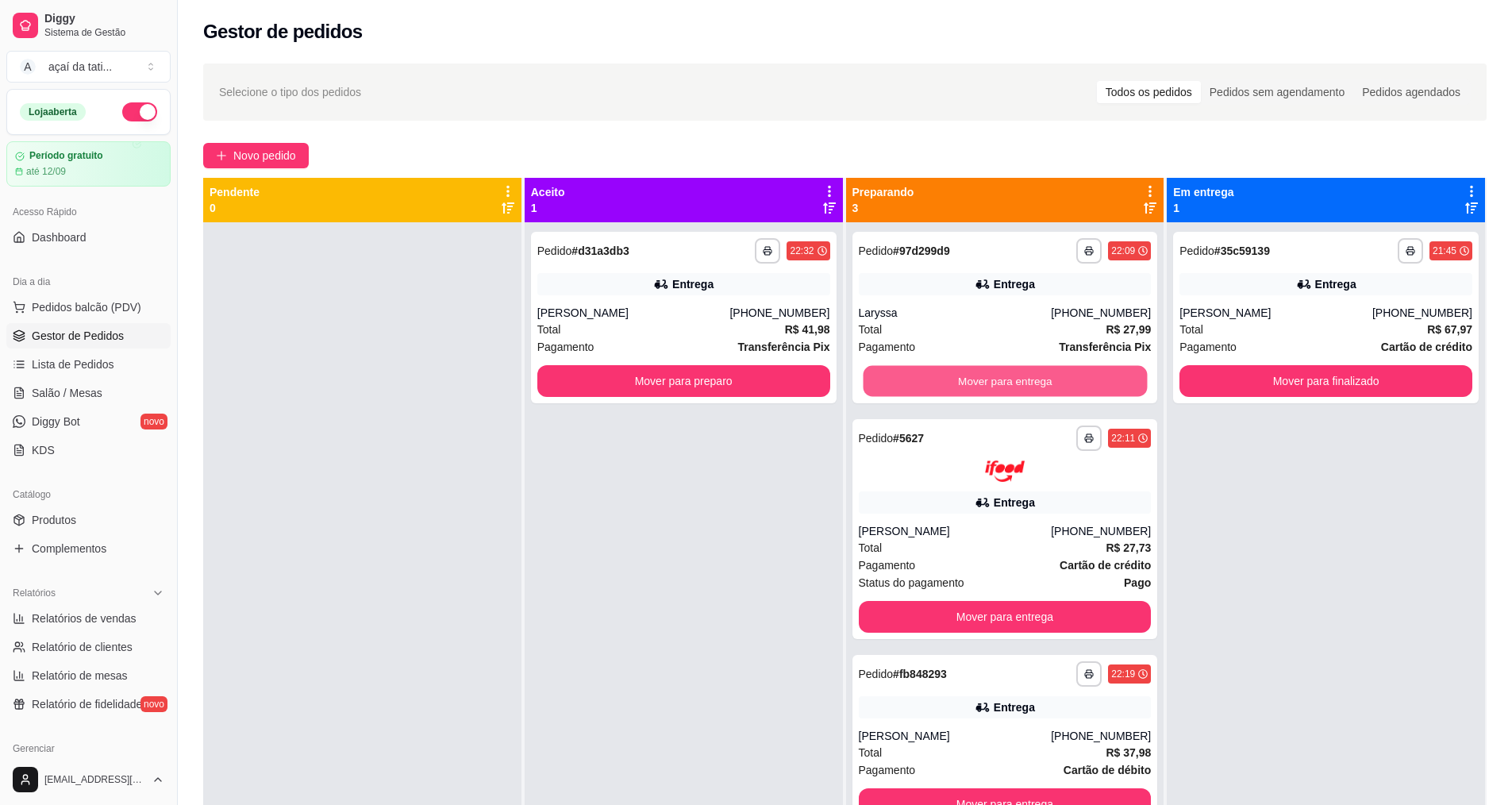
click at [958, 371] on button "Mover para entrega" at bounding box center [1004, 381] width 284 height 31
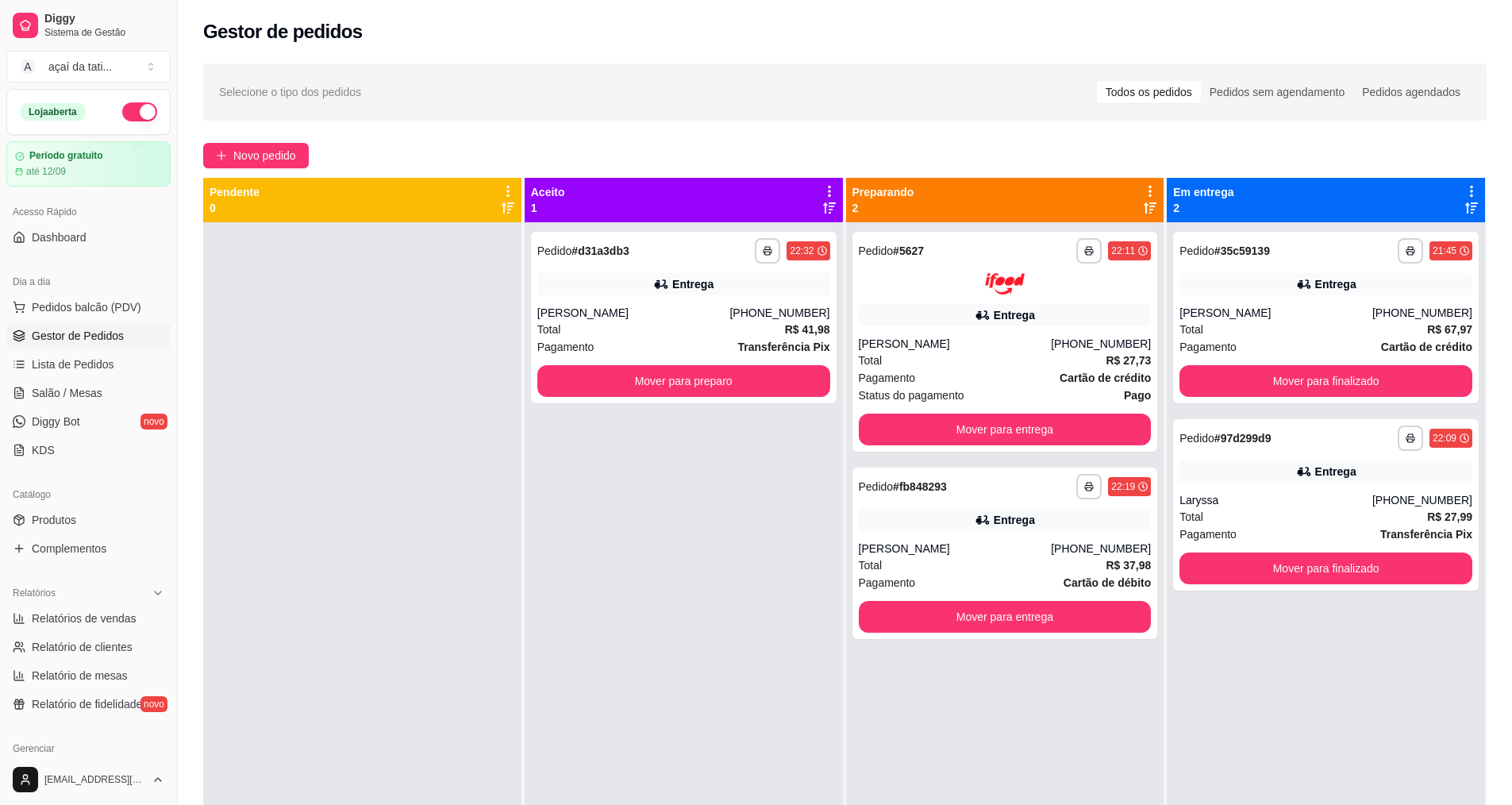
click at [958, 371] on div "Pagamento Cartão de crédito" at bounding box center [1005, 378] width 293 height 18
click at [1095, 422] on button "Mover para entrega" at bounding box center [1004, 429] width 284 height 31
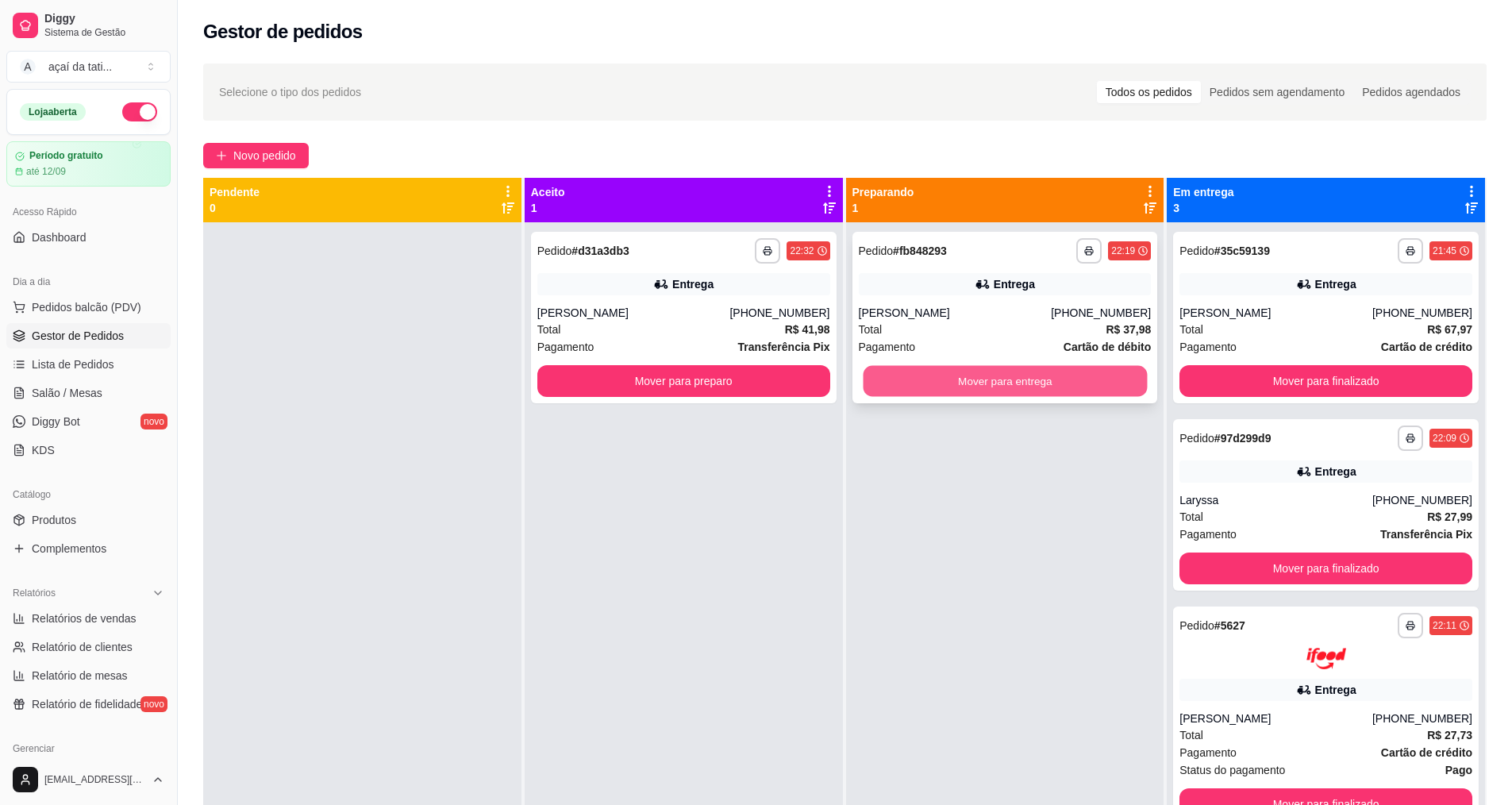
click at [1067, 384] on button "Mover para entrega" at bounding box center [1004, 381] width 284 height 31
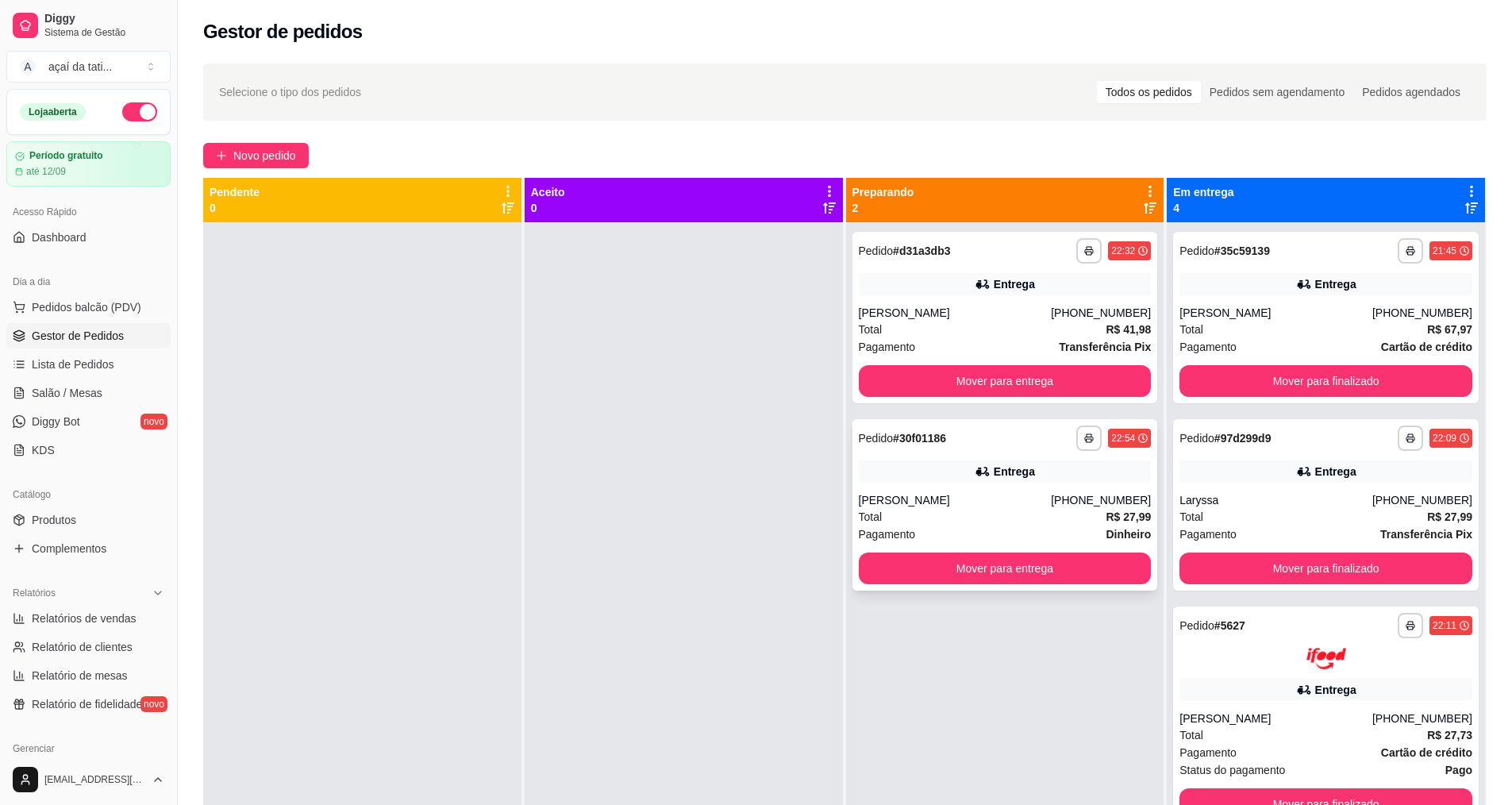
click at [961, 501] on div "[PERSON_NAME]" at bounding box center [955, 500] width 193 height 16
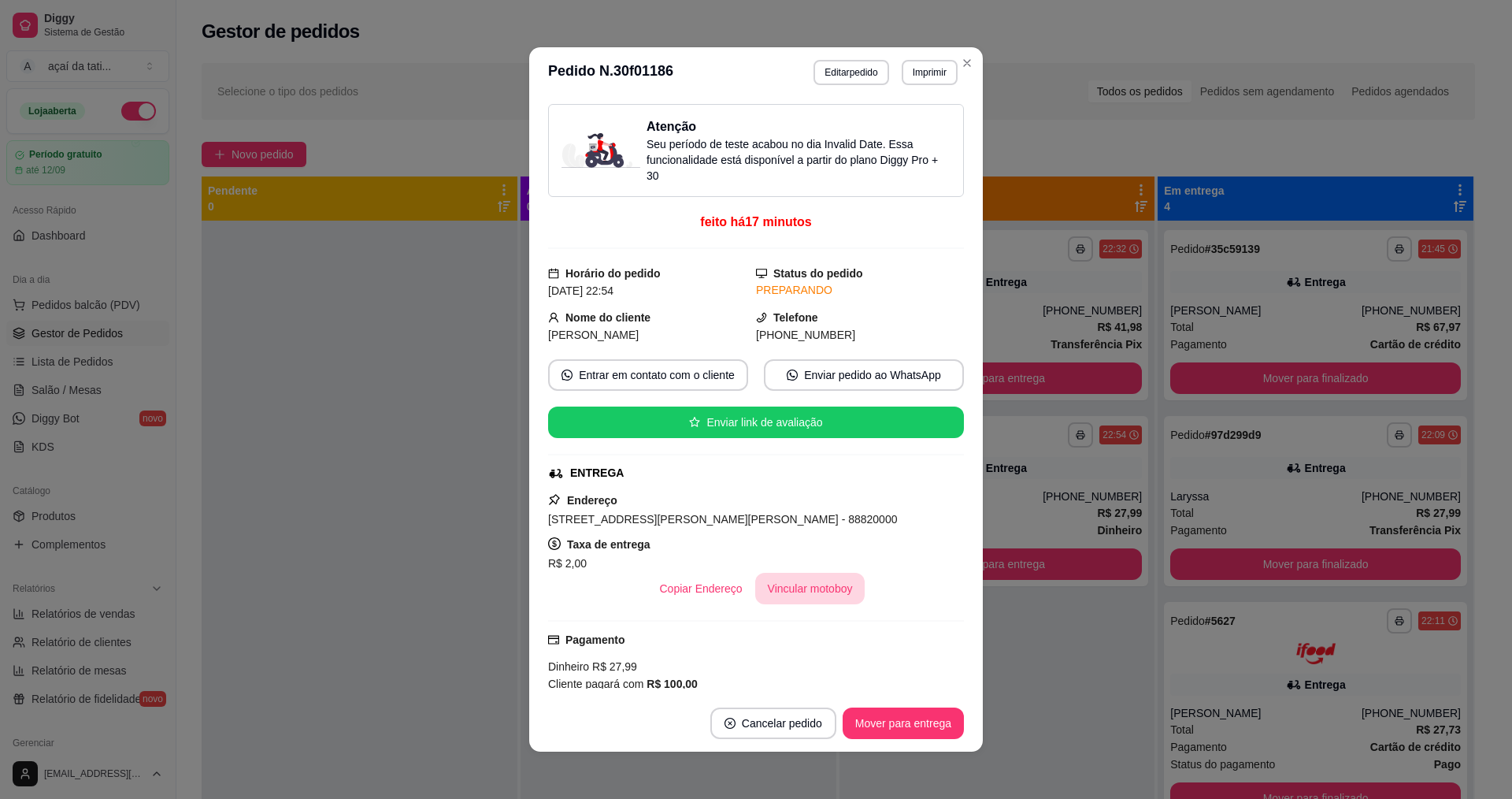
click at [811, 582] on button "Vincular motoboy" at bounding box center [810, 588] width 110 height 31
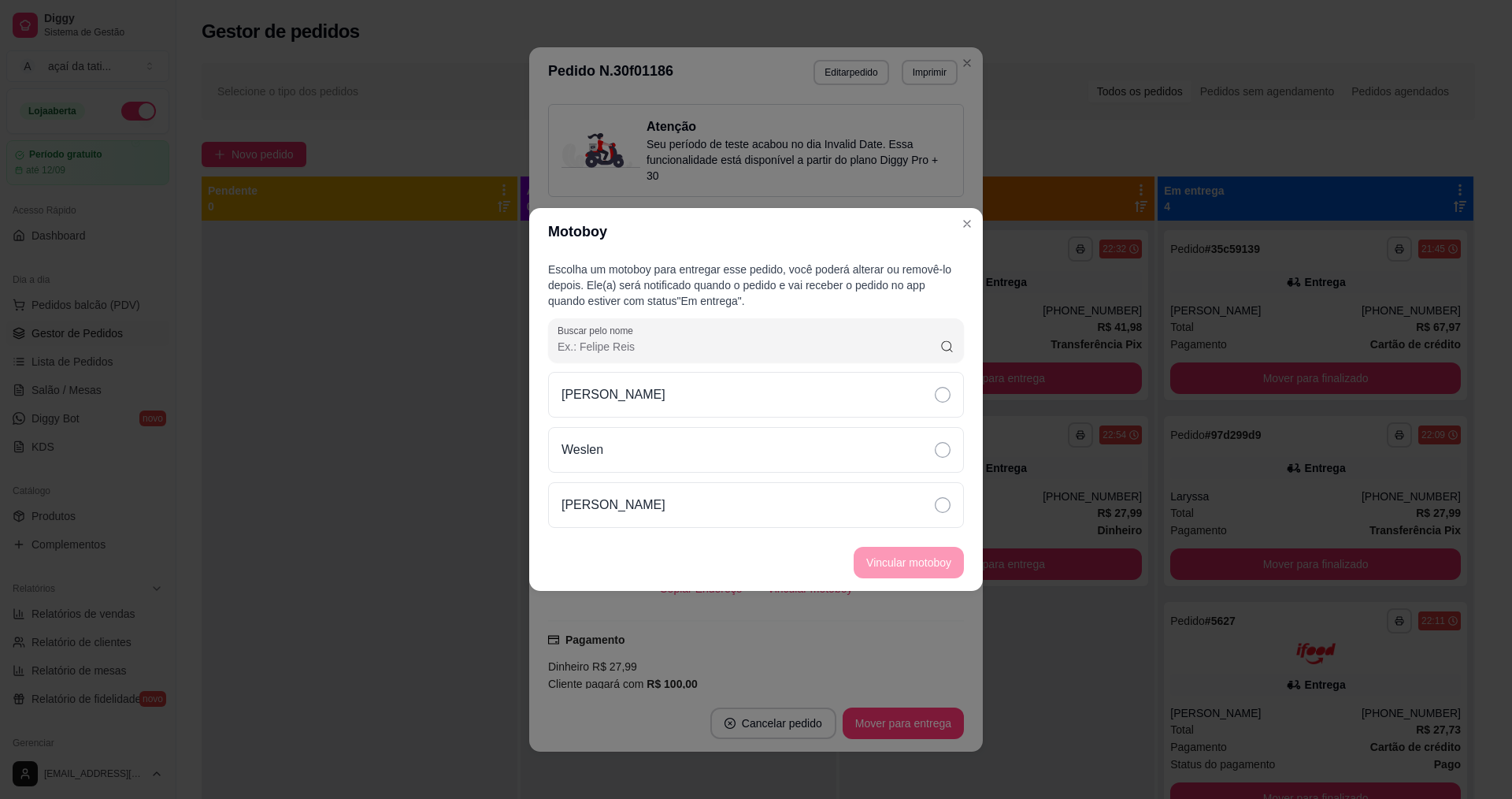
drag, startPoint x: 758, startPoint y: 497, endPoint x: 784, endPoint y: 528, distance: 40.5
click at [759, 502] on div "[PERSON_NAME]" at bounding box center [756, 504] width 416 height 46
click at [903, 565] on button "Vincular motoboy" at bounding box center [908, 563] width 107 height 31
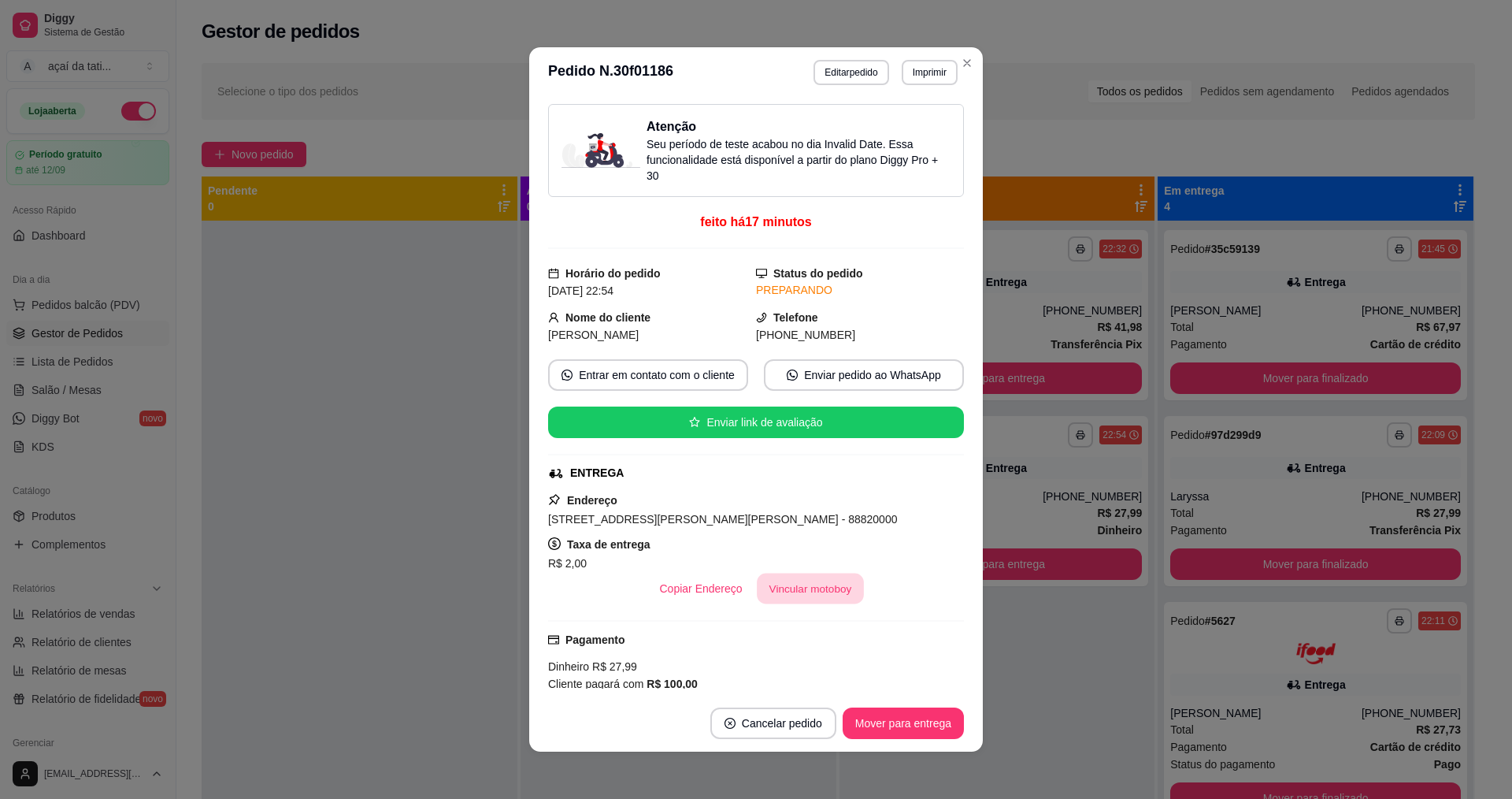
click at [805, 589] on button "Vincular motoboy" at bounding box center [810, 589] width 107 height 31
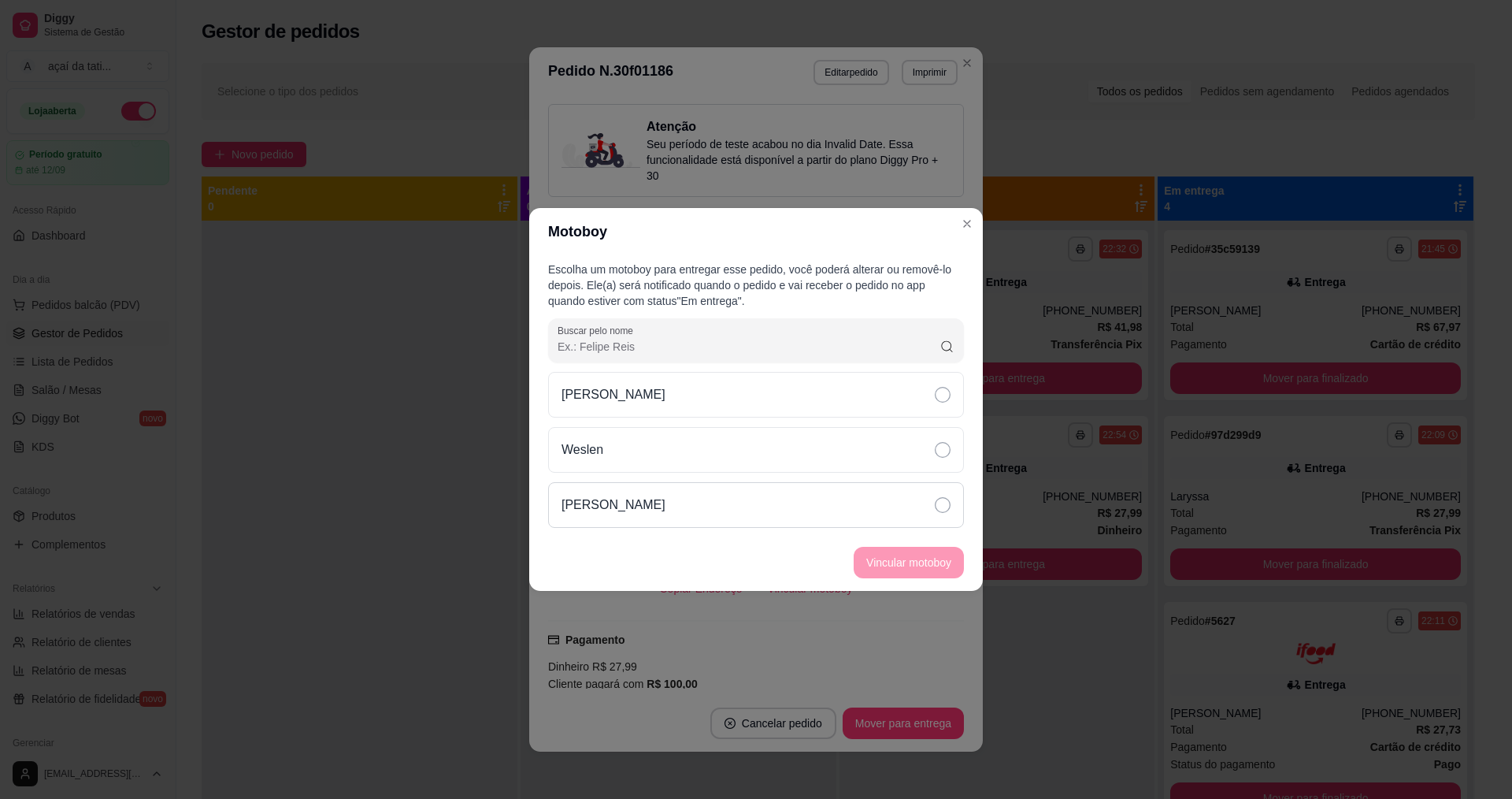
drag, startPoint x: 749, startPoint y: 505, endPoint x: 843, endPoint y: 524, distance: 95.9
click at [774, 509] on div "[PERSON_NAME]" at bounding box center [756, 504] width 416 height 46
click at [906, 559] on button "Vincular motoboy" at bounding box center [908, 562] width 110 height 31
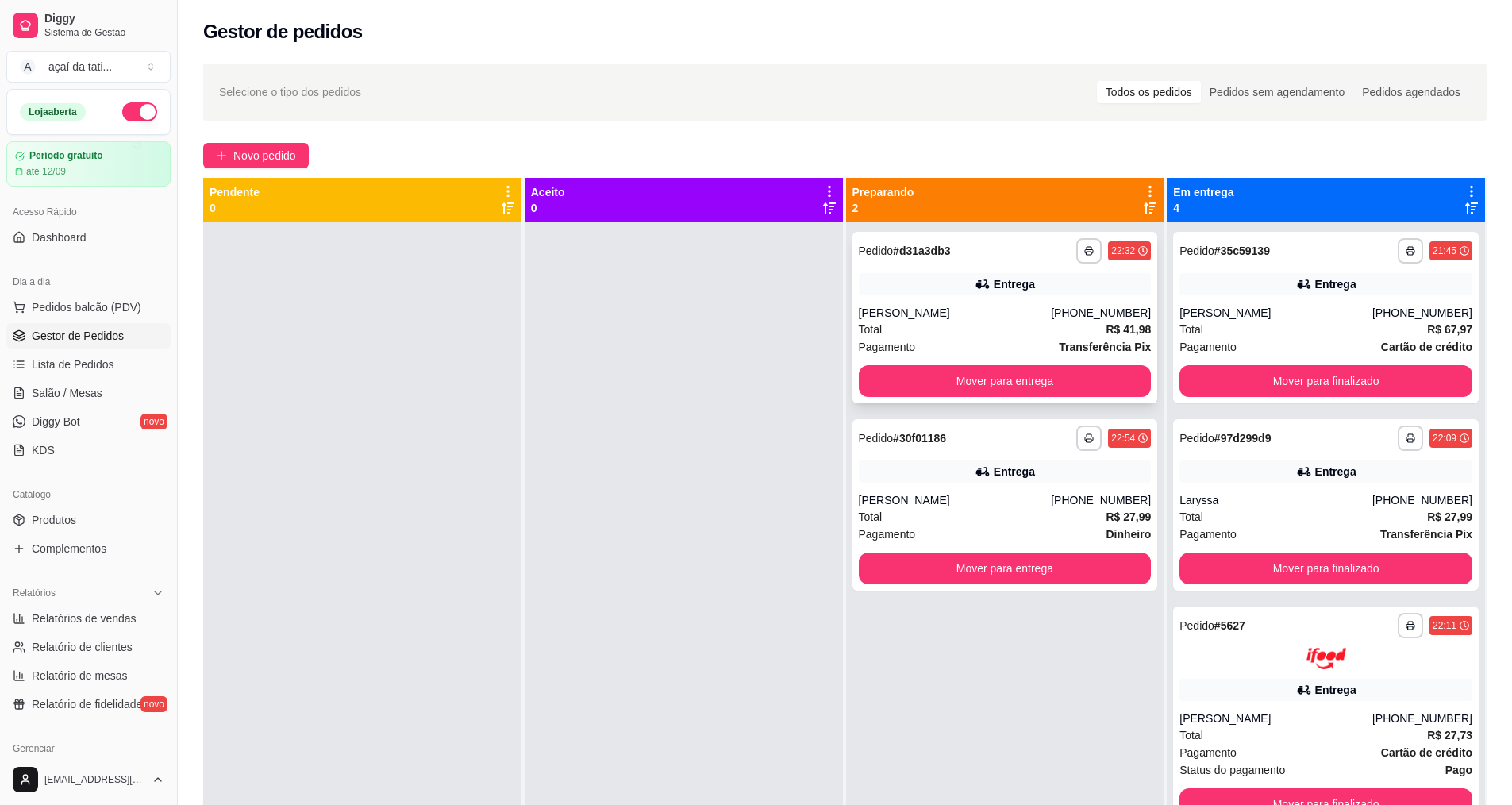
click at [905, 306] on div "[PERSON_NAME]" at bounding box center [955, 313] width 193 height 16
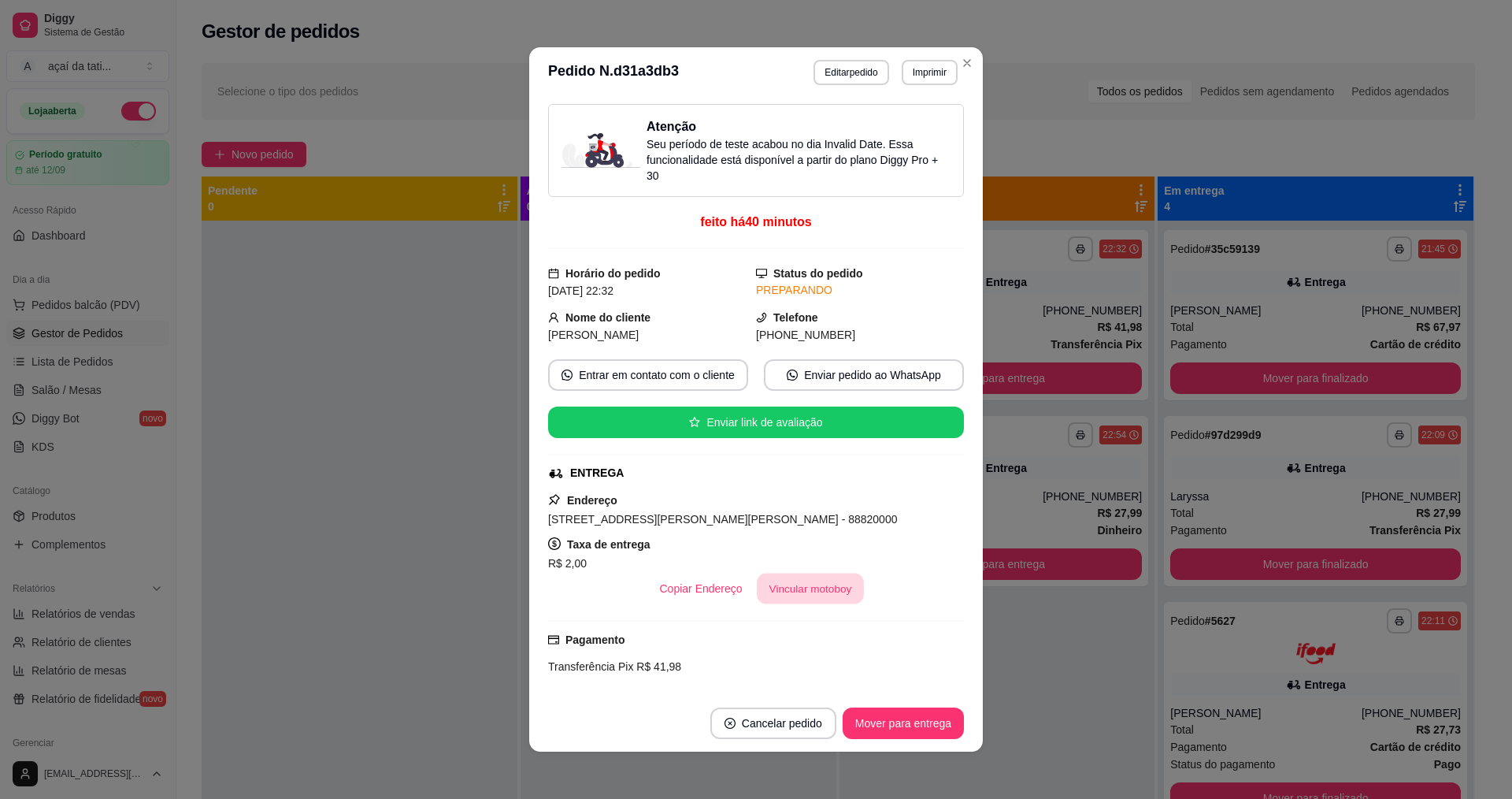
click at [794, 577] on button "Vincular motoboy" at bounding box center [810, 589] width 107 height 31
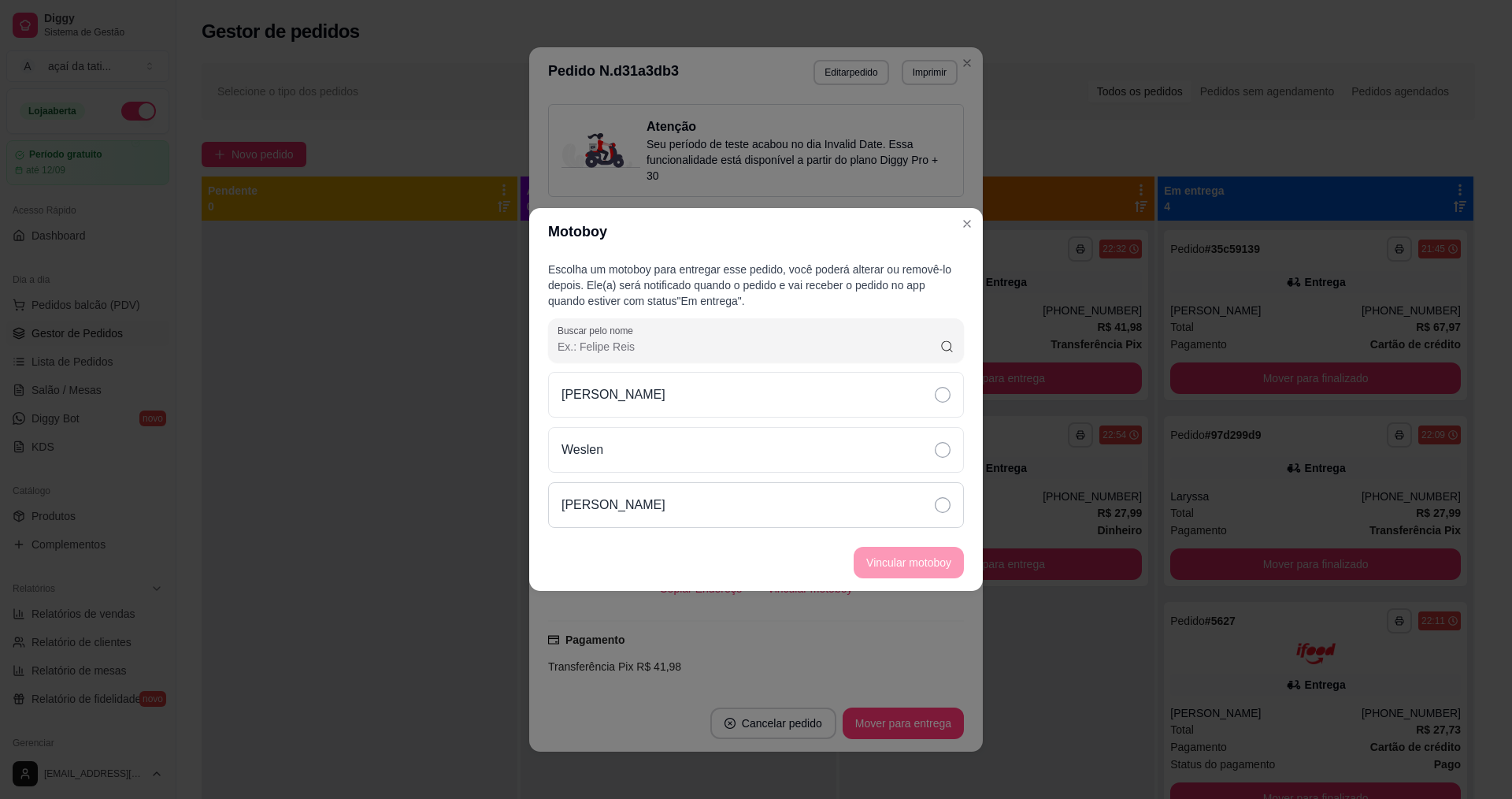
click at [811, 499] on div "[PERSON_NAME]" at bounding box center [756, 504] width 416 height 46
click at [932, 531] on section "Motoboy Escolha um motoboy para entregar esse pedido, você poderá alterar ou re…" at bounding box center [755, 399] width 453 height 383
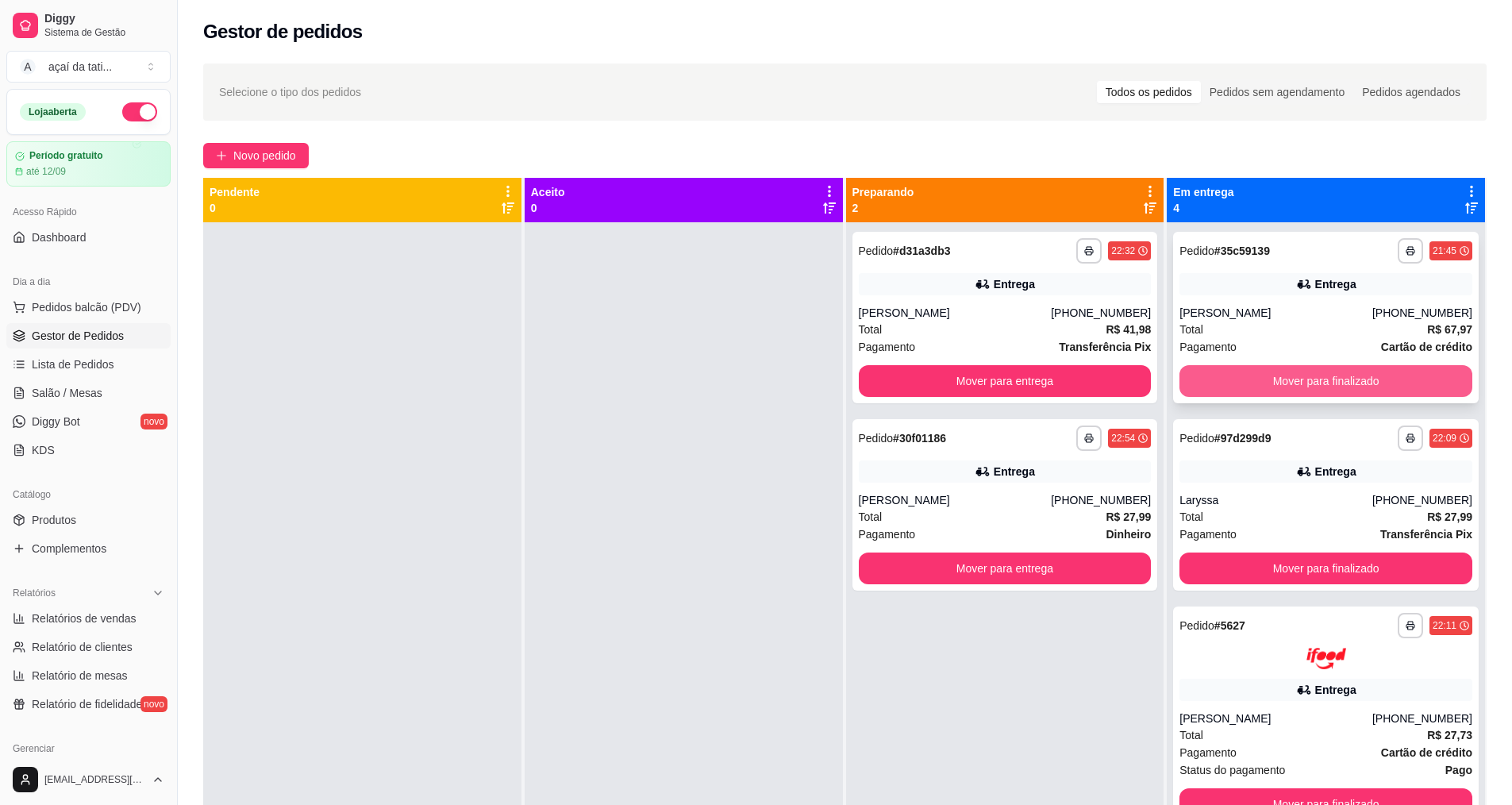
click at [1364, 375] on button "Mover para finalizado" at bounding box center [1326, 380] width 293 height 32
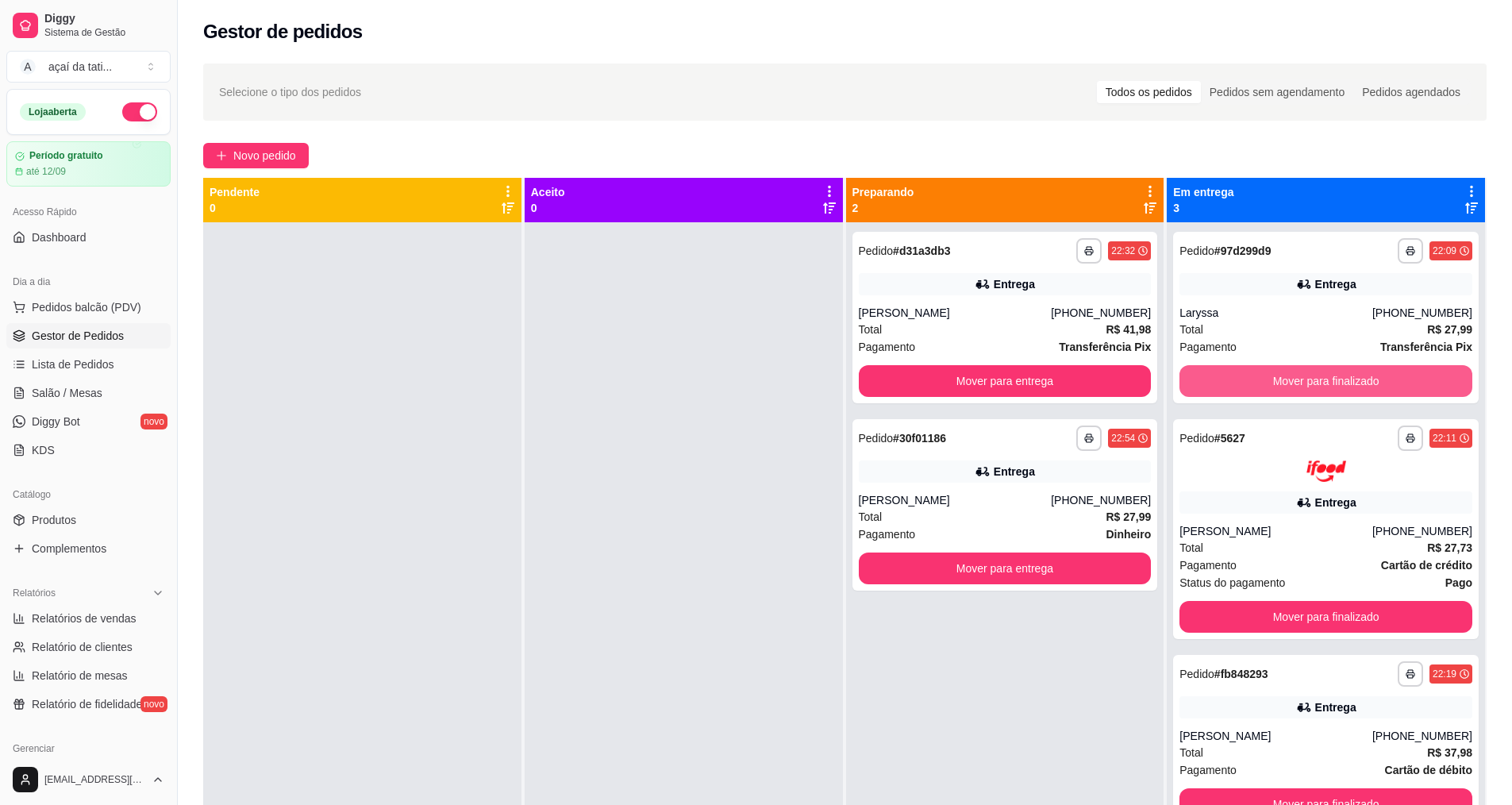
click at [1362, 375] on button "Mover para finalizado" at bounding box center [1326, 380] width 293 height 32
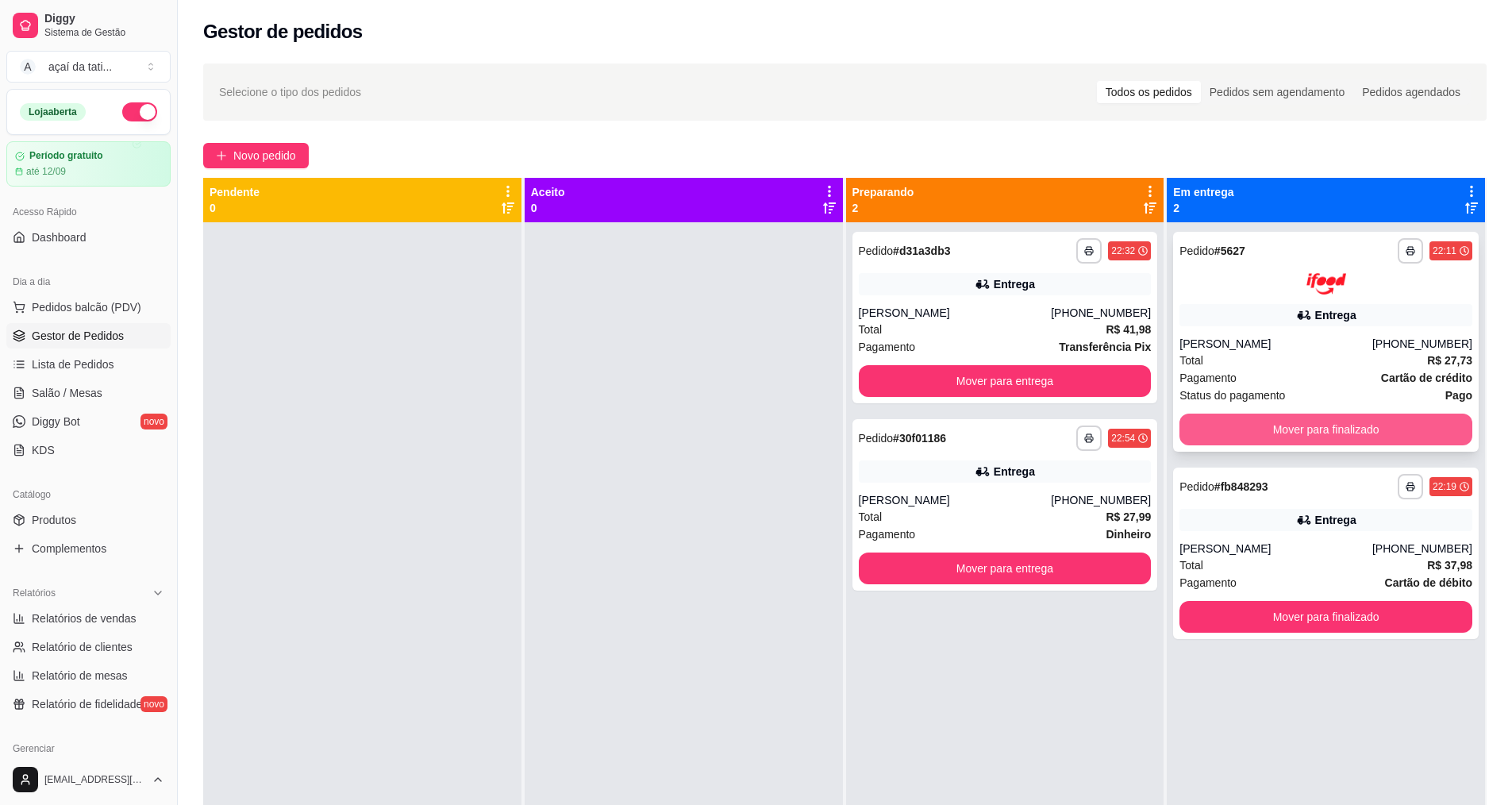
click at [1377, 423] on button "Mover para finalizado" at bounding box center [1326, 429] width 293 height 32
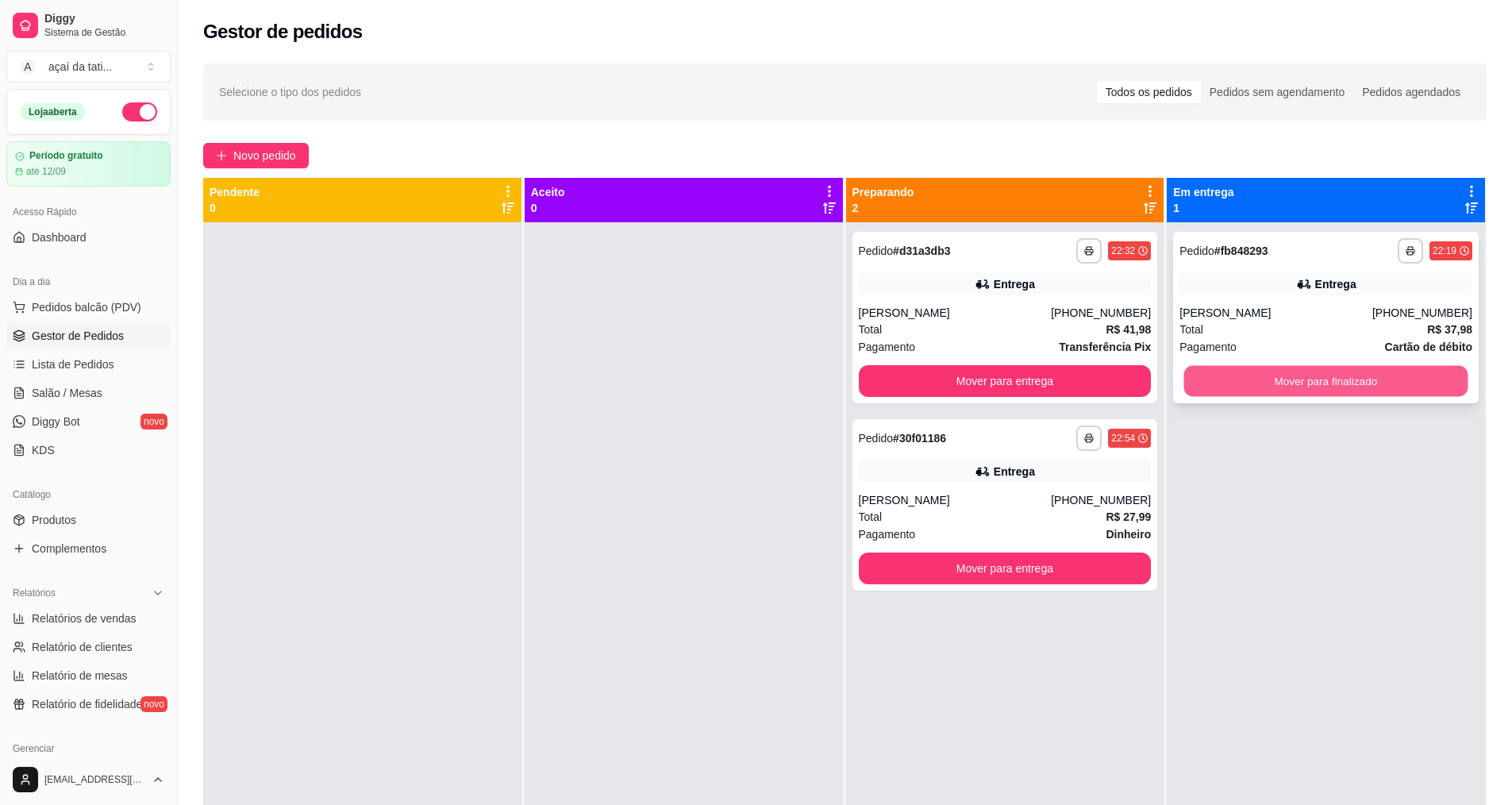
click at [1361, 392] on button "Mover para finalizado" at bounding box center [1326, 381] width 284 height 31
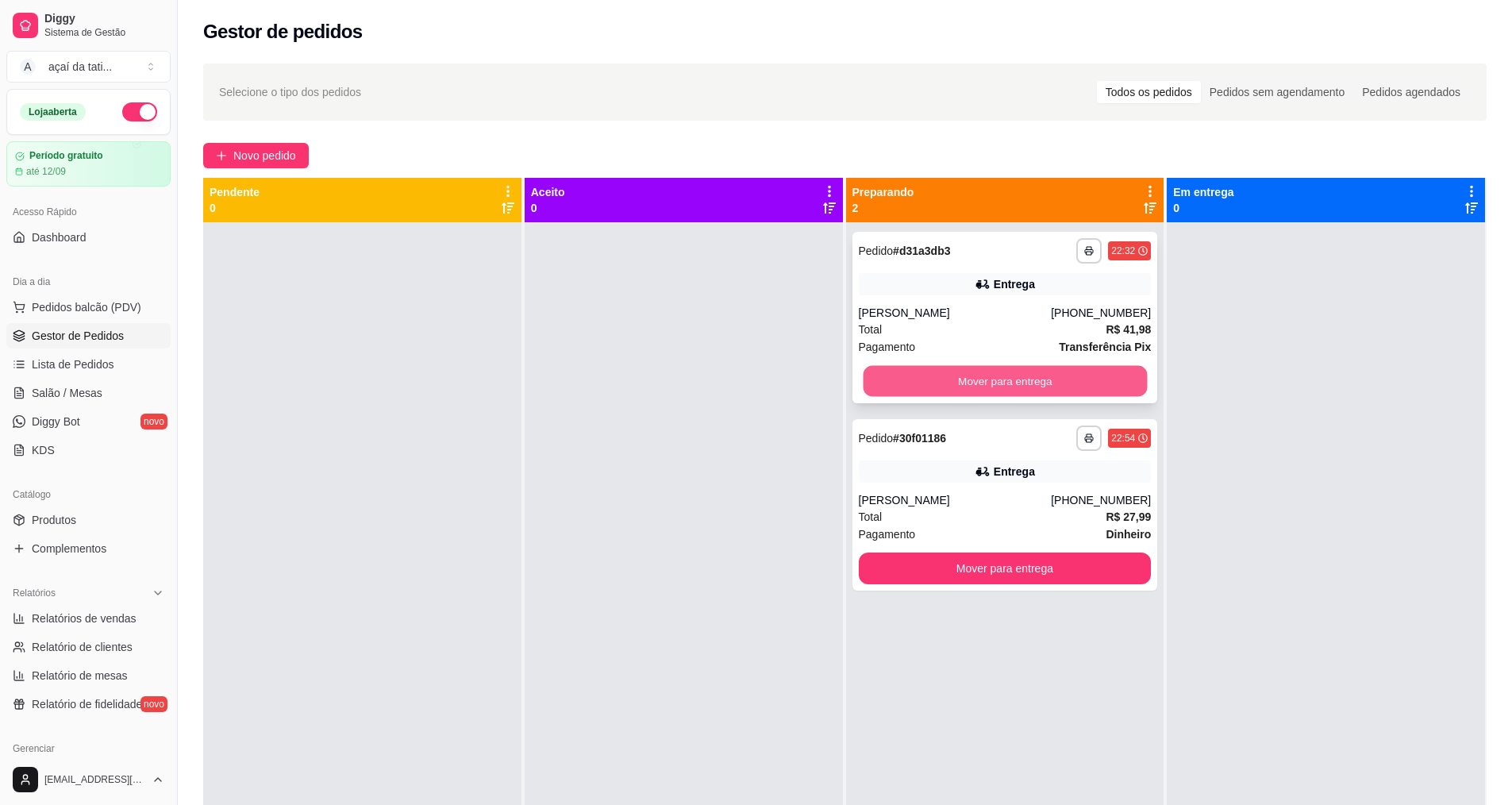
click at [1068, 373] on button "Mover para entrega" at bounding box center [1004, 381] width 284 height 31
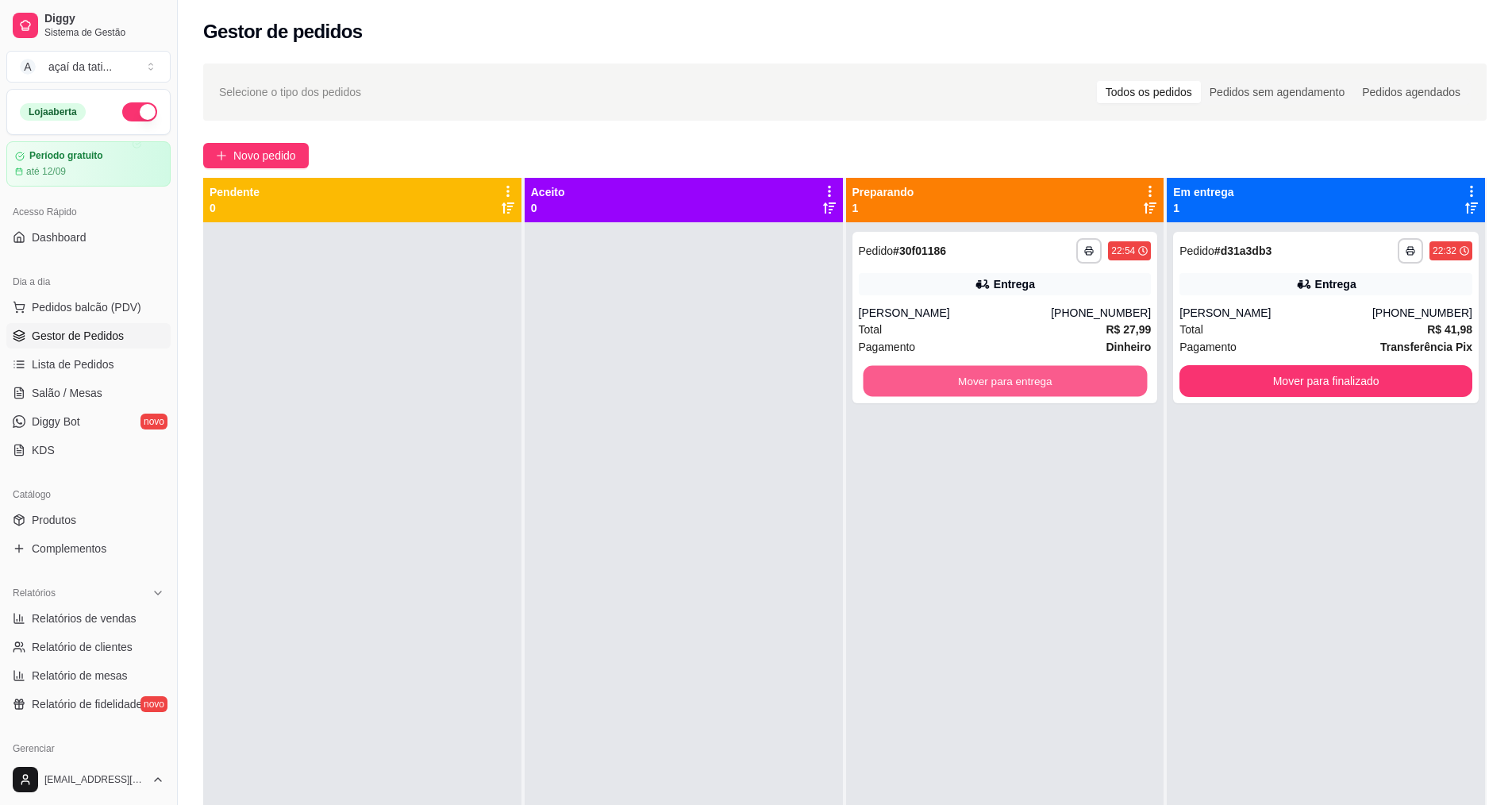
click at [1068, 373] on button "Mover para entrega" at bounding box center [1004, 381] width 284 height 31
